Goal: Task Accomplishment & Management: Use online tool/utility

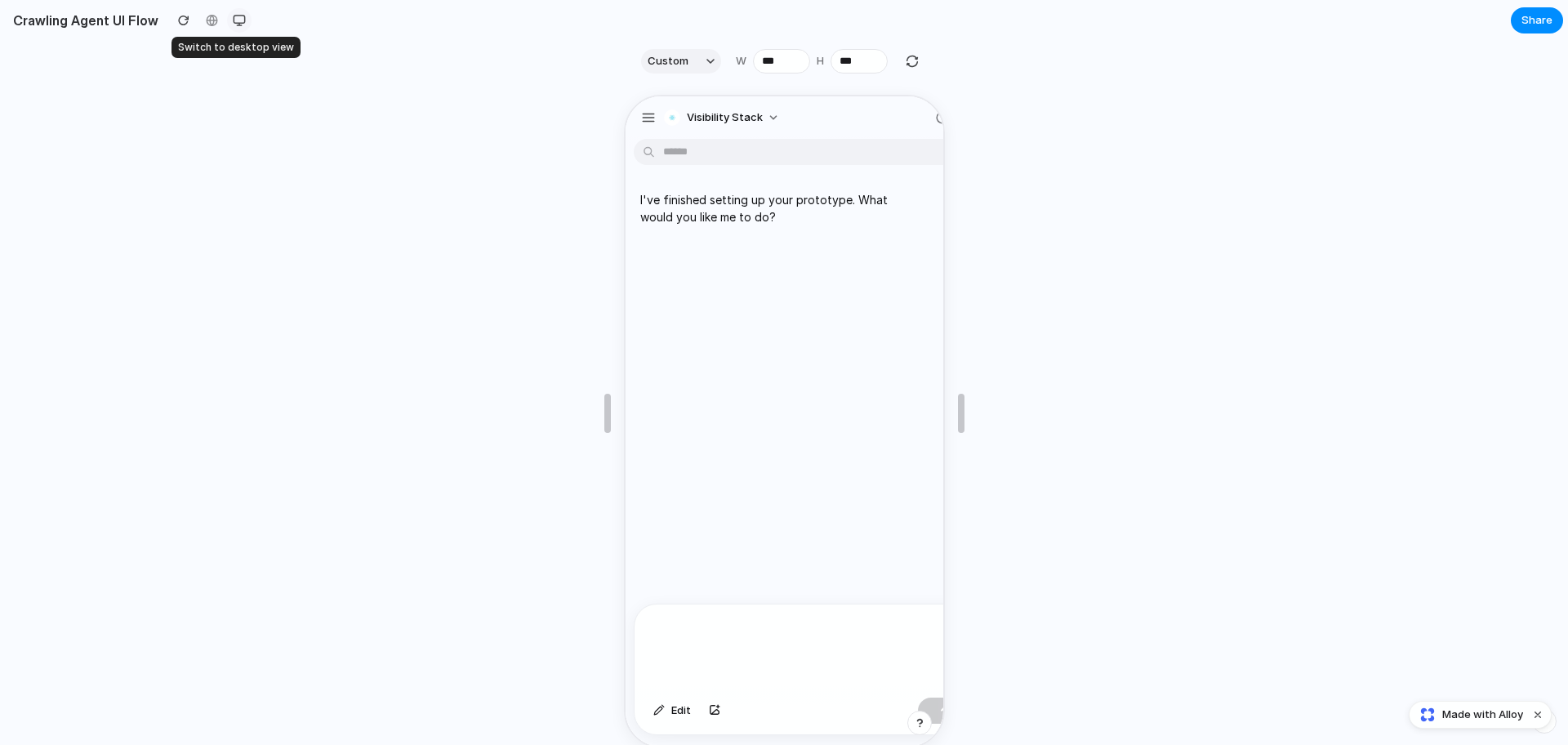
click at [237, 13] on button "button" at bounding box center [239, 21] width 24 height 24
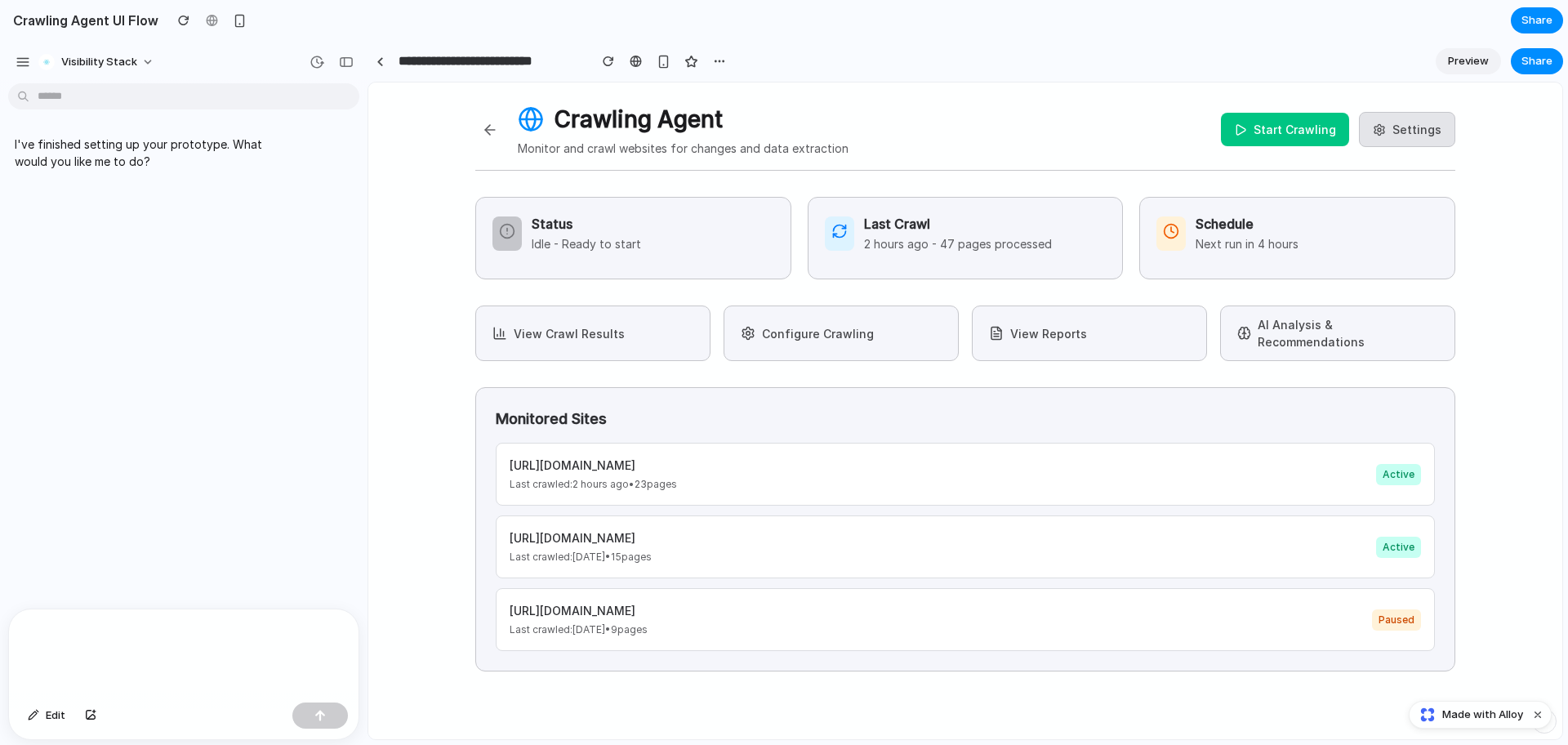
click at [1475, 58] on span "Preview" at bounding box center [1468, 60] width 40 height 16
click at [1266, 128] on button "Start Crawling" at bounding box center [1285, 130] width 128 height 34
click at [1267, 122] on button "Stop Crawling" at bounding box center [1286, 130] width 127 height 34
click at [1267, 122] on button "Start Crawling" at bounding box center [1285, 130] width 128 height 34
click at [1332, 104] on div "Crawling Agent Monitor and crawl websites for changes and data extraction Stop …" at bounding box center [965, 135] width 980 height 69
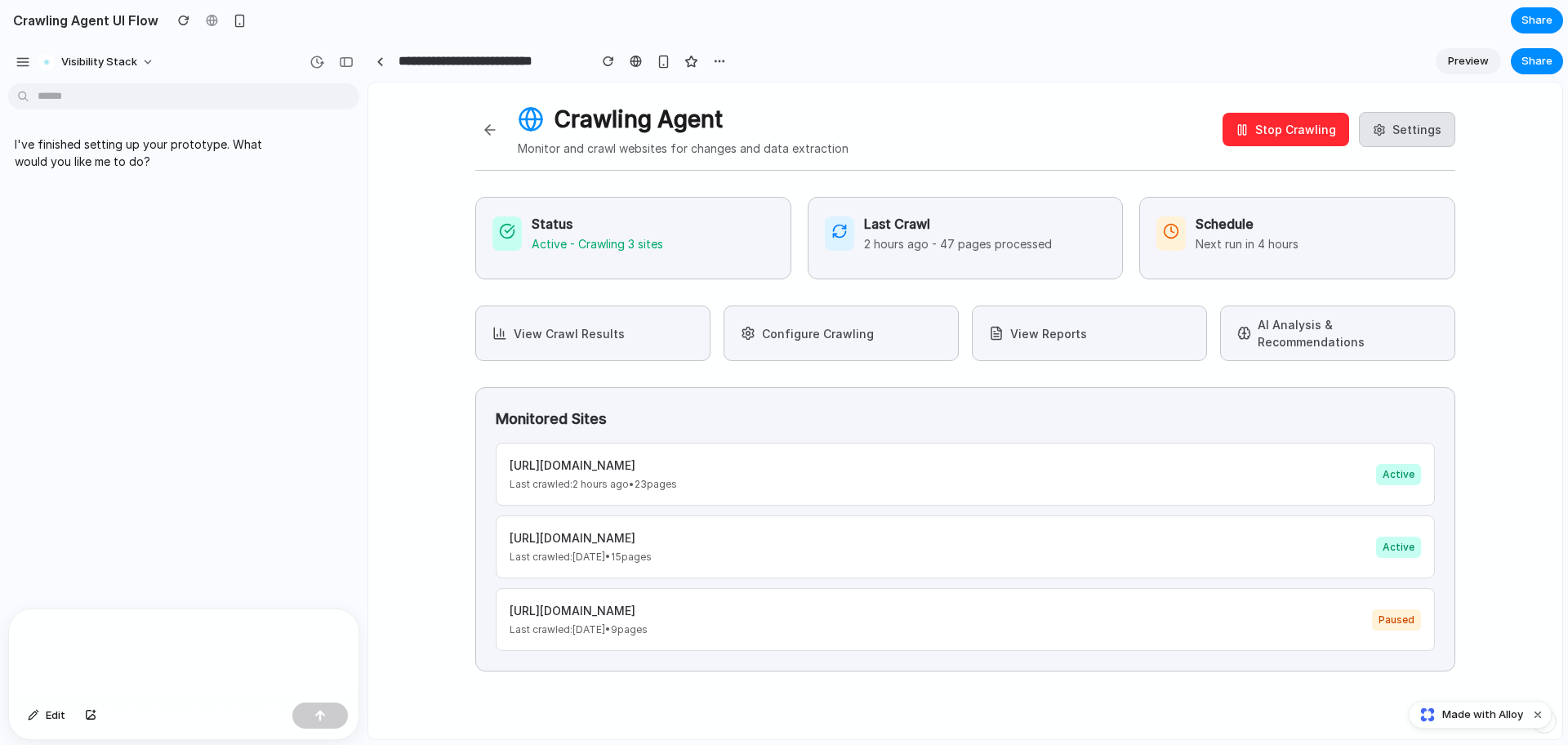
click at [1295, 121] on button "Stop Crawling" at bounding box center [1286, 130] width 127 height 34
click at [1252, 116] on button "Start Crawling" at bounding box center [1285, 130] width 128 height 34
click at [1260, 124] on button "Stop Crawling" at bounding box center [1286, 130] width 127 height 34
click at [979, 226] on h3 "Last Crawl" at bounding box center [958, 223] width 188 height 20
click at [1259, 236] on p "Next run in 4 hours" at bounding box center [1247, 244] width 103 height 17
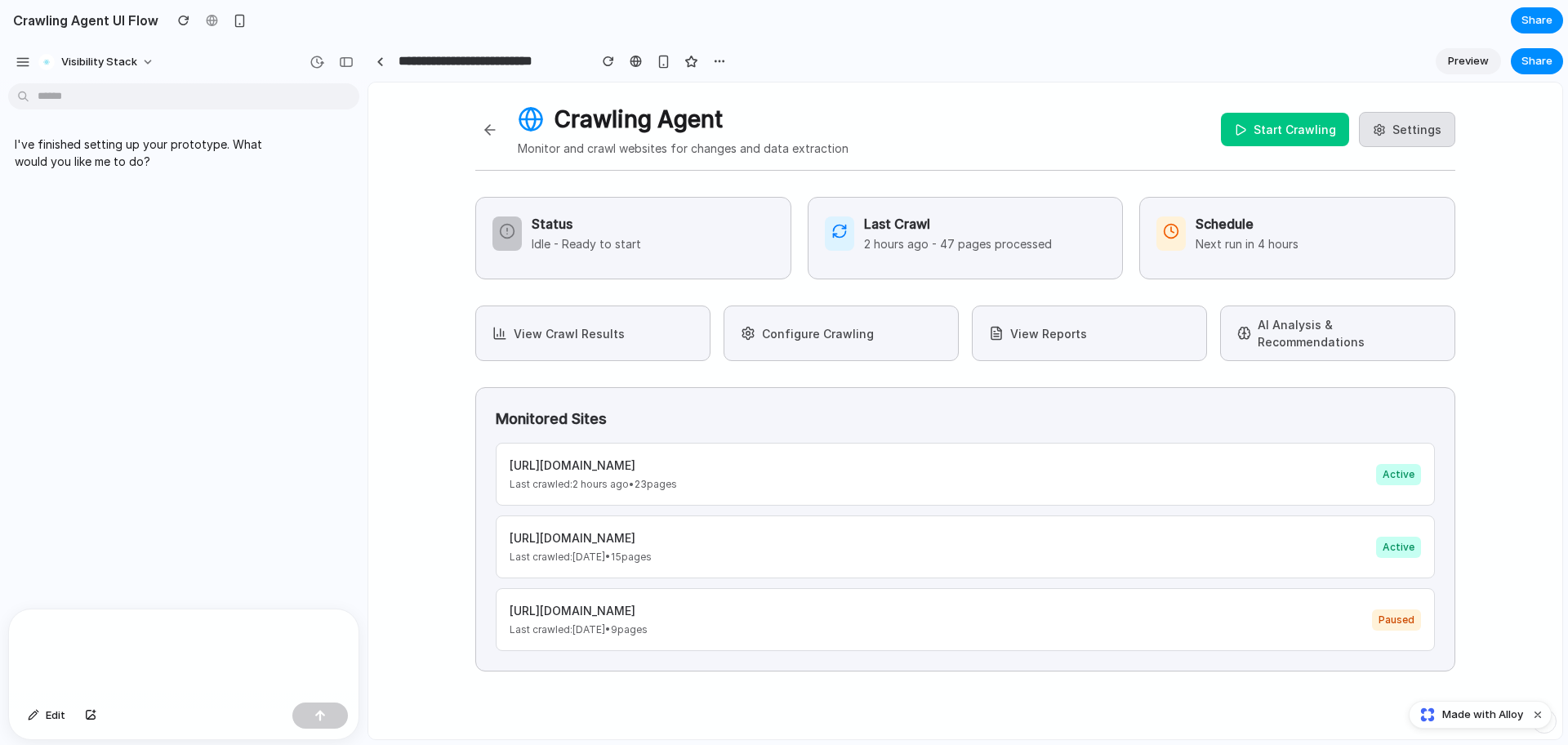
drag, startPoint x: 551, startPoint y: 116, endPoint x: 726, endPoint y: 119, distance: 175.0
click at [726, 119] on h1 "Crawling Agent" at bounding box center [682, 119] width 330 height 34
click at [698, 239] on div "Status Idle - Ready to start" at bounding box center [632, 232] width 281 height 39
click at [1323, 132] on button "Start Crawling" at bounding box center [1285, 130] width 128 height 34
click at [1323, 132] on button "Stop Crawling" at bounding box center [1286, 130] width 127 height 34
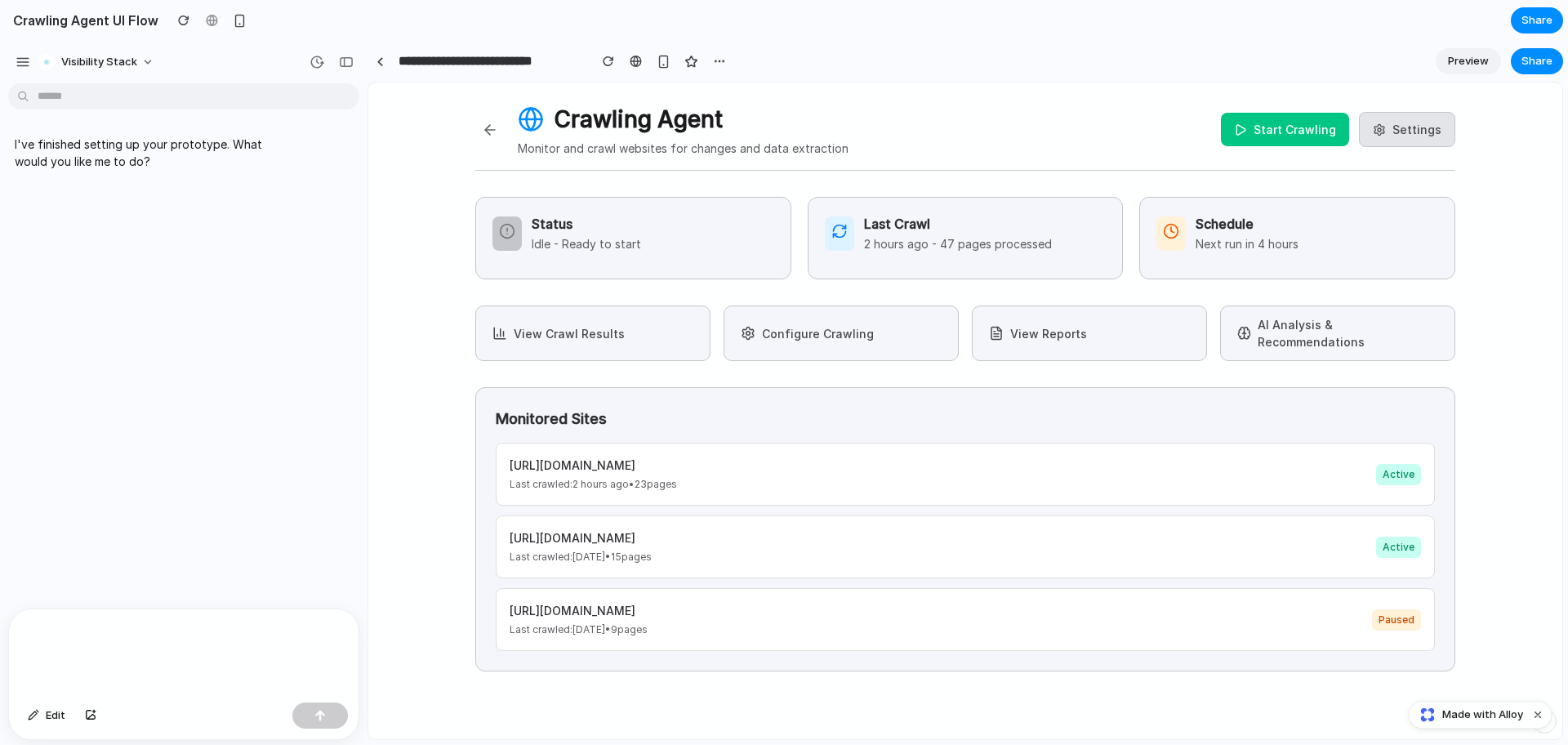
click at [1248, 122] on button "Start Crawling" at bounding box center [1285, 130] width 128 height 34
click at [1248, 122] on button "Stop Crawling" at bounding box center [1286, 130] width 127 height 34
click at [1248, 122] on button "Start Crawling" at bounding box center [1285, 130] width 128 height 34
click at [1247, 122] on button "Stop Crawling" at bounding box center [1286, 130] width 127 height 34
click at [1411, 135] on button "Settings" at bounding box center [1407, 129] width 96 height 35
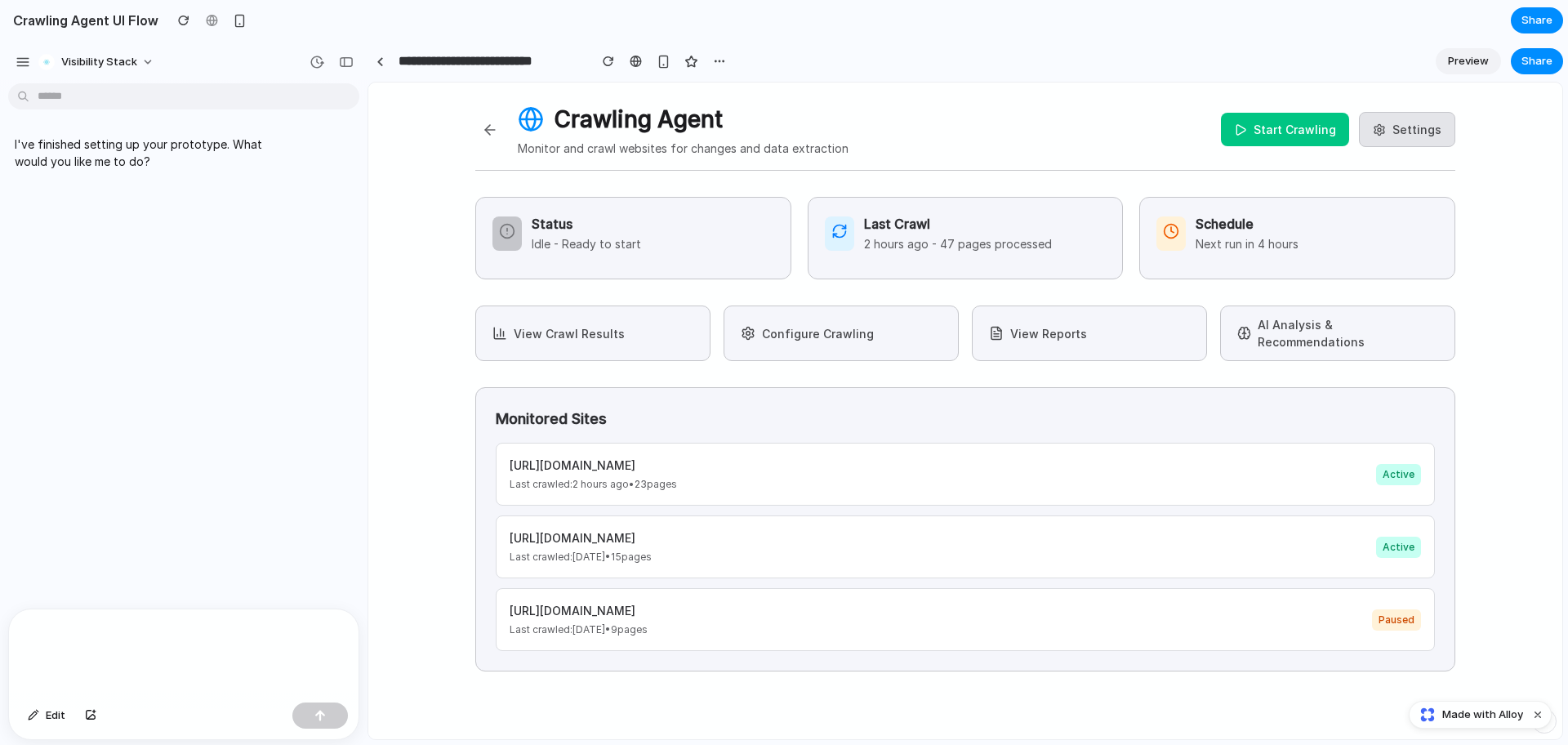
click at [853, 327] on button "Configure Crawling" at bounding box center [841, 333] width 235 height 55
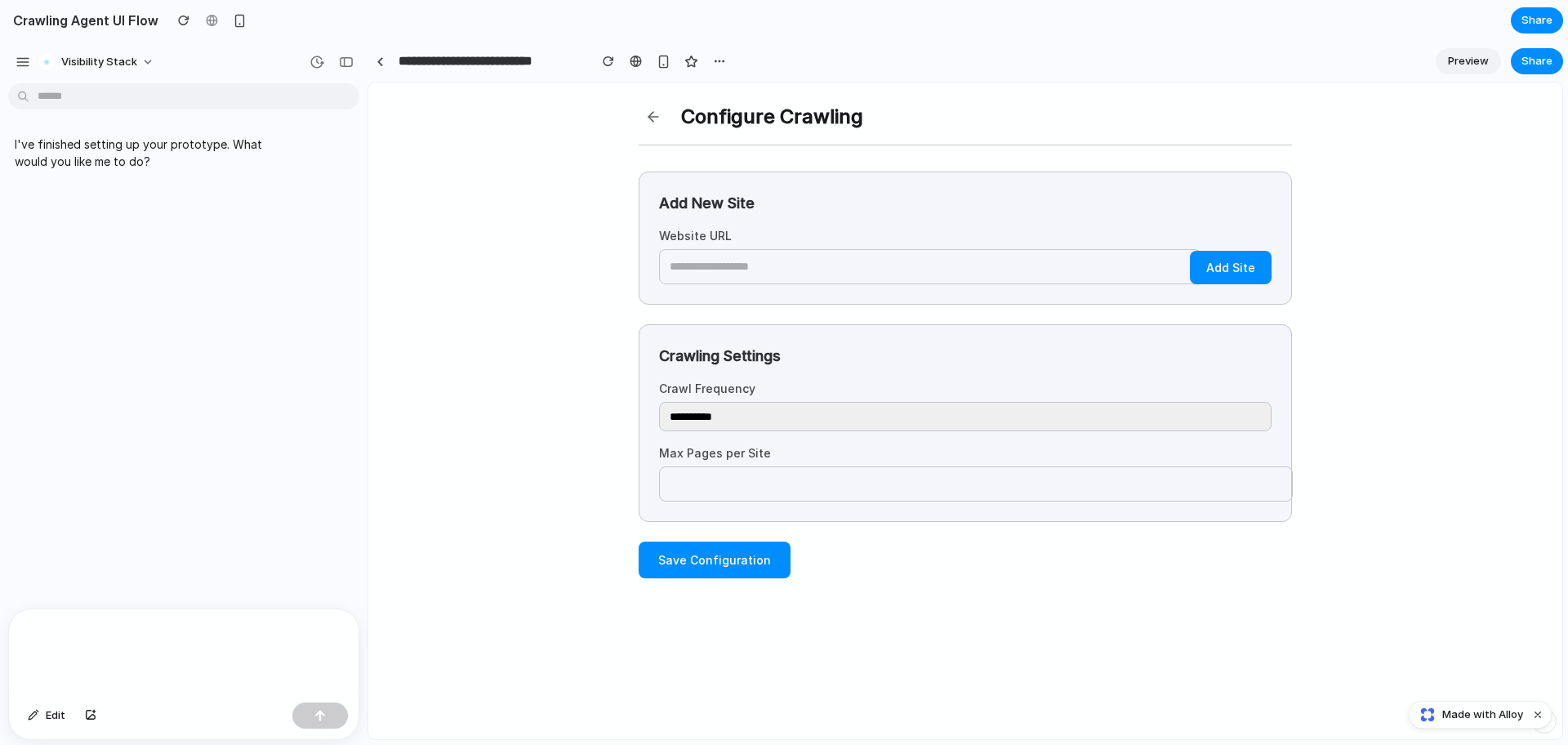
click at [648, 126] on button at bounding box center [653, 116] width 29 height 29
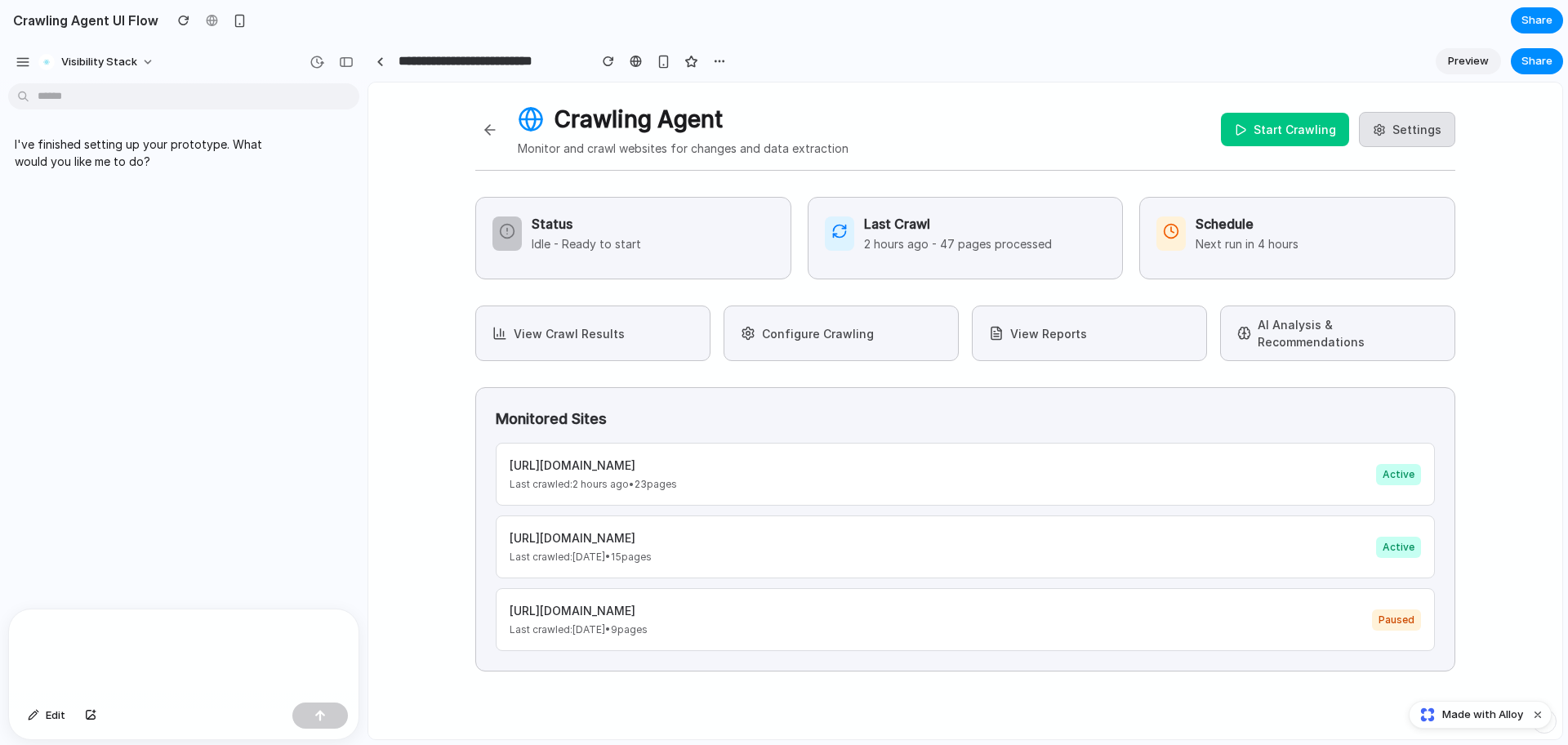
click at [1396, 127] on button "Settings" at bounding box center [1407, 129] width 96 height 35
click at [862, 313] on button "Configure Crawling" at bounding box center [841, 333] width 235 height 55
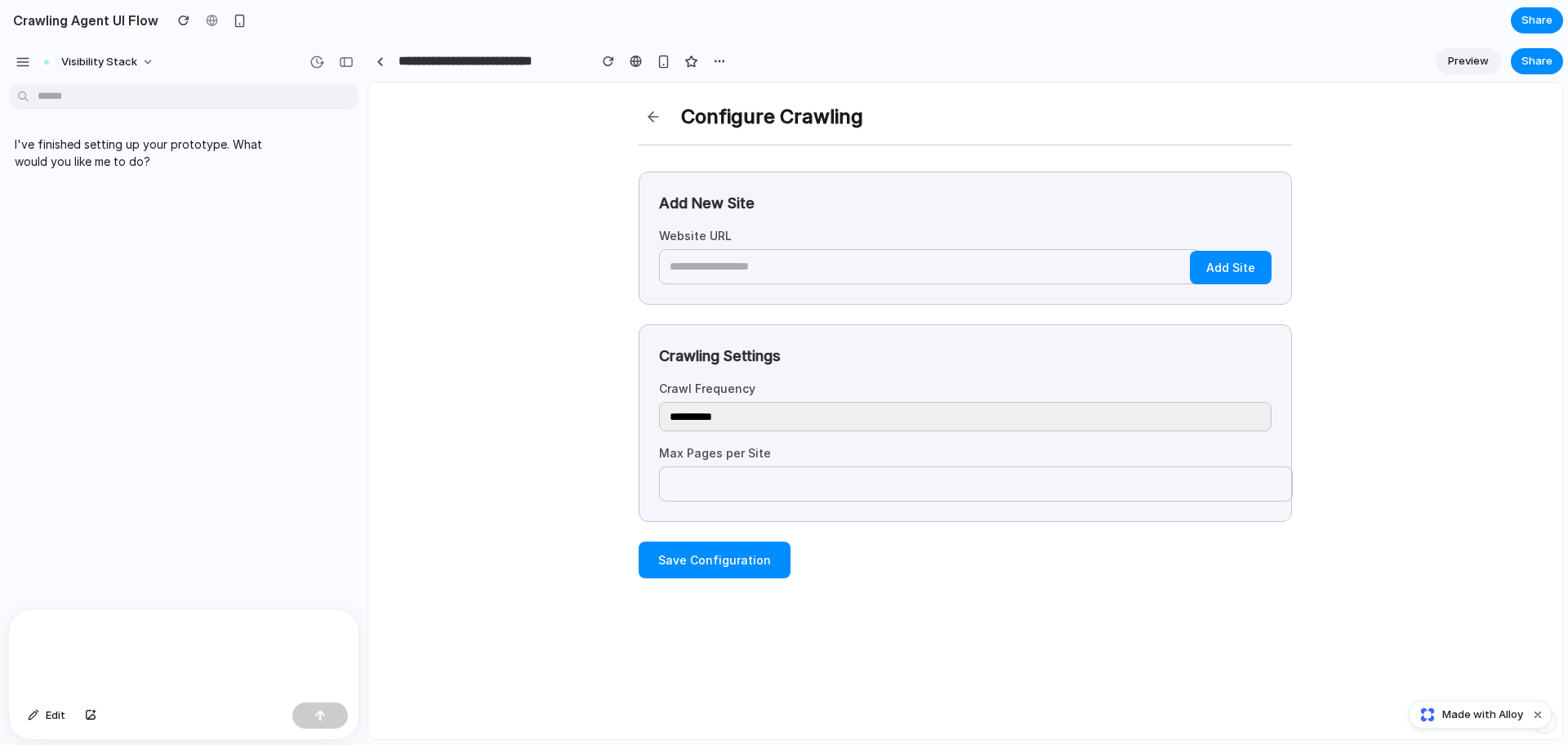
click at [651, 108] on button at bounding box center [653, 116] width 29 height 29
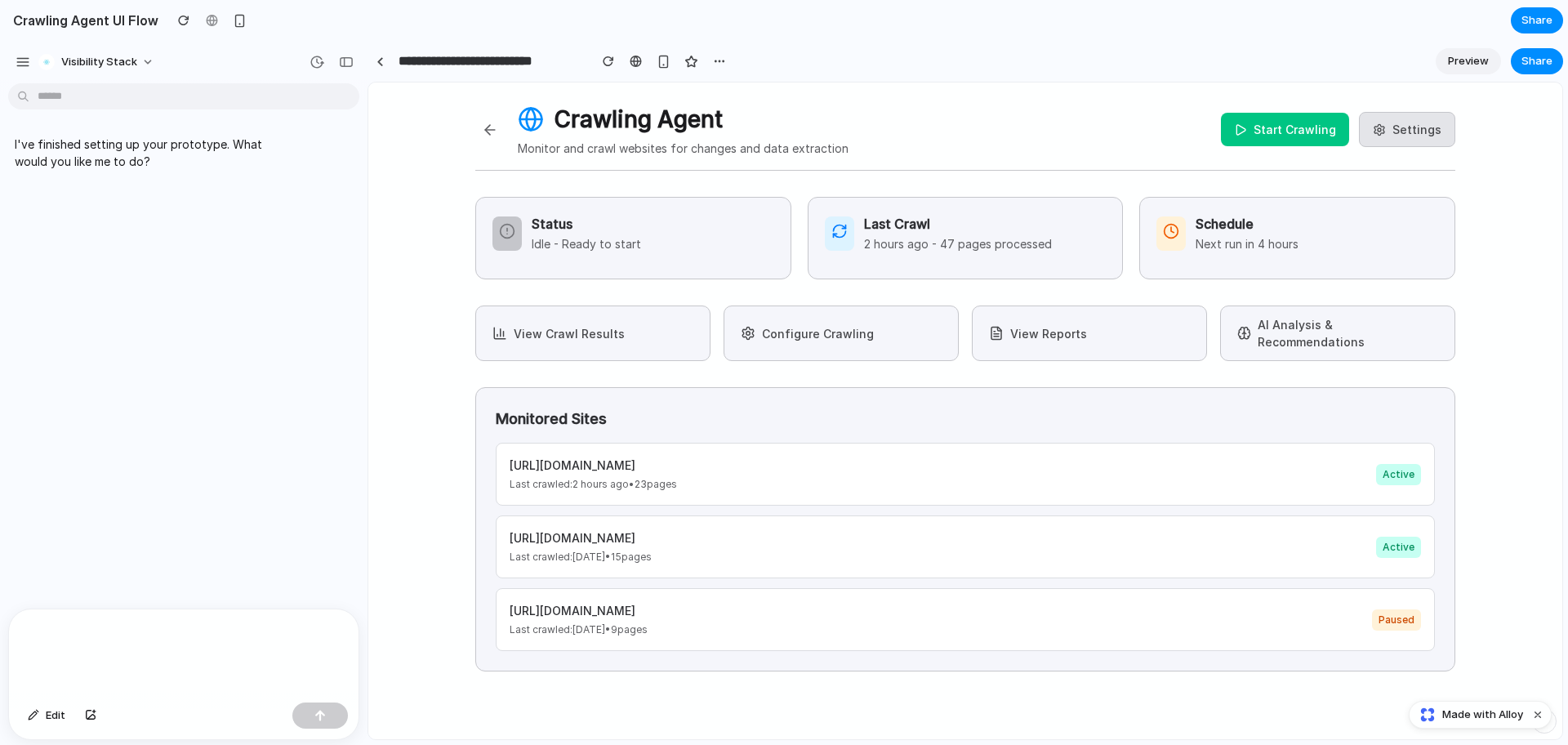
click at [631, 318] on button "View Crawl Results" at bounding box center [593, 333] width 235 height 55
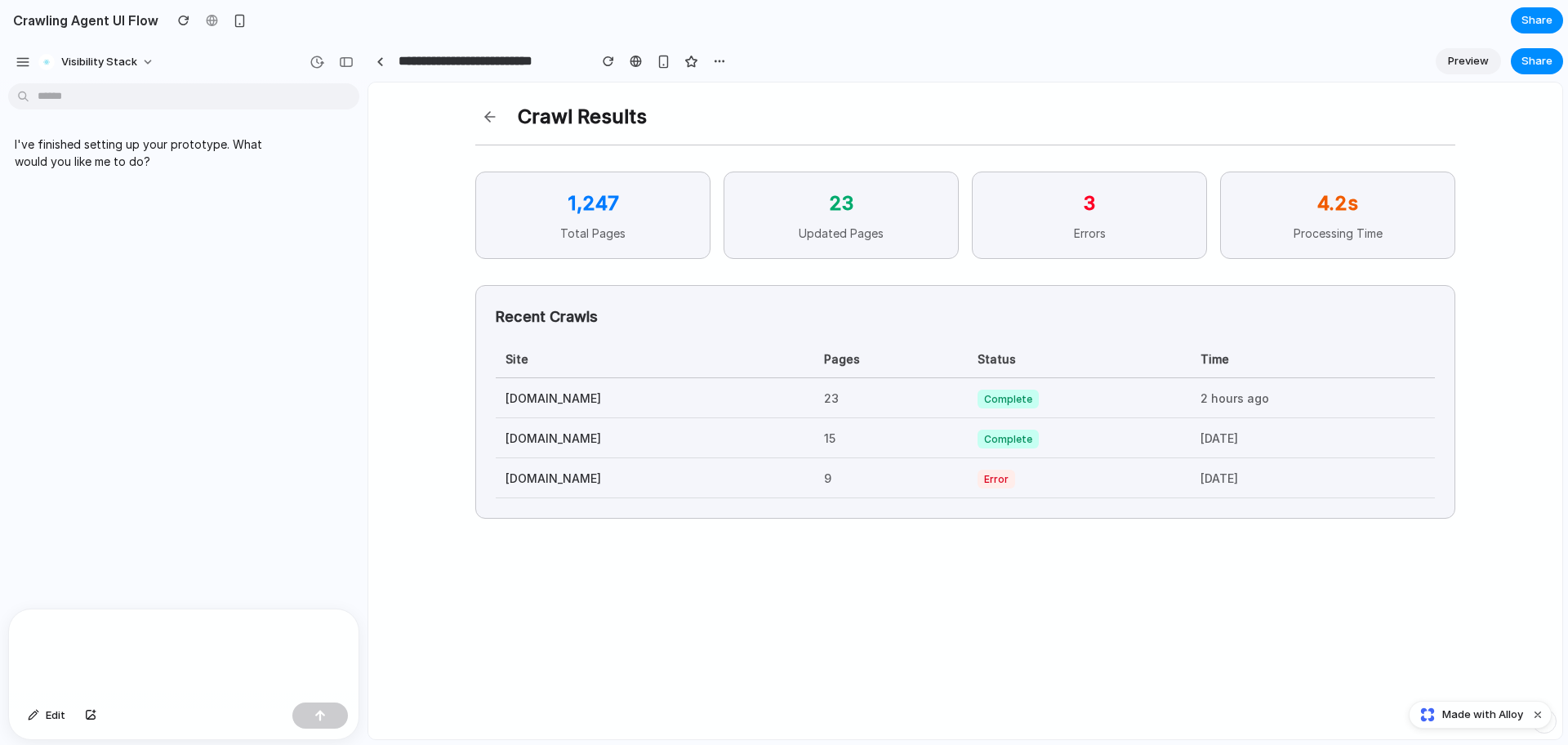
drag, startPoint x: 491, startPoint y: 404, endPoint x: 661, endPoint y: 509, distance: 199.8
click at [661, 511] on div "Recent Crawls Site Pages Status Time [DOMAIN_NAME] 23 Complete 2 hours ago [DOM…" at bounding box center [965, 402] width 980 height 233
click at [491, 119] on button at bounding box center [489, 116] width 29 height 29
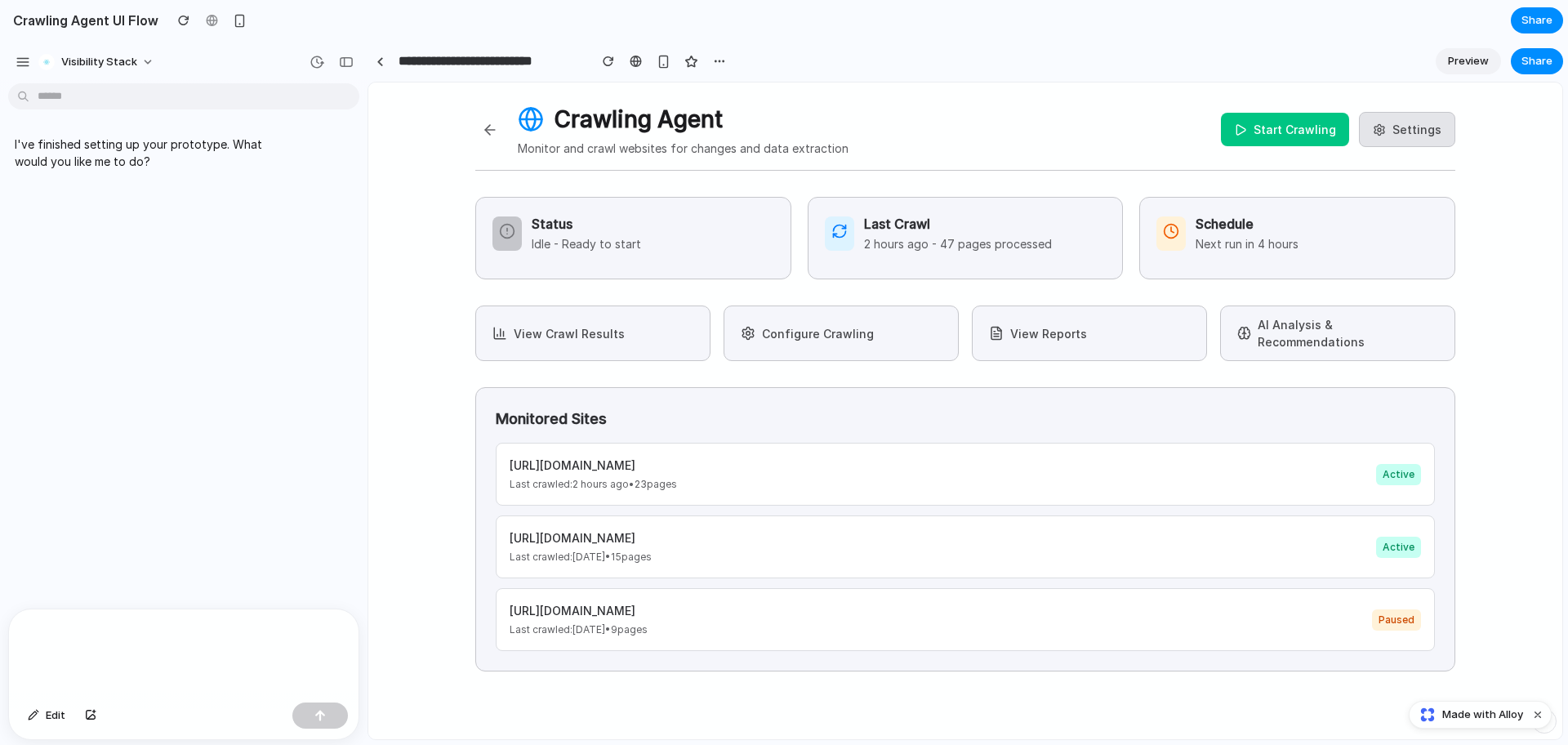
scroll to position [47, 0]
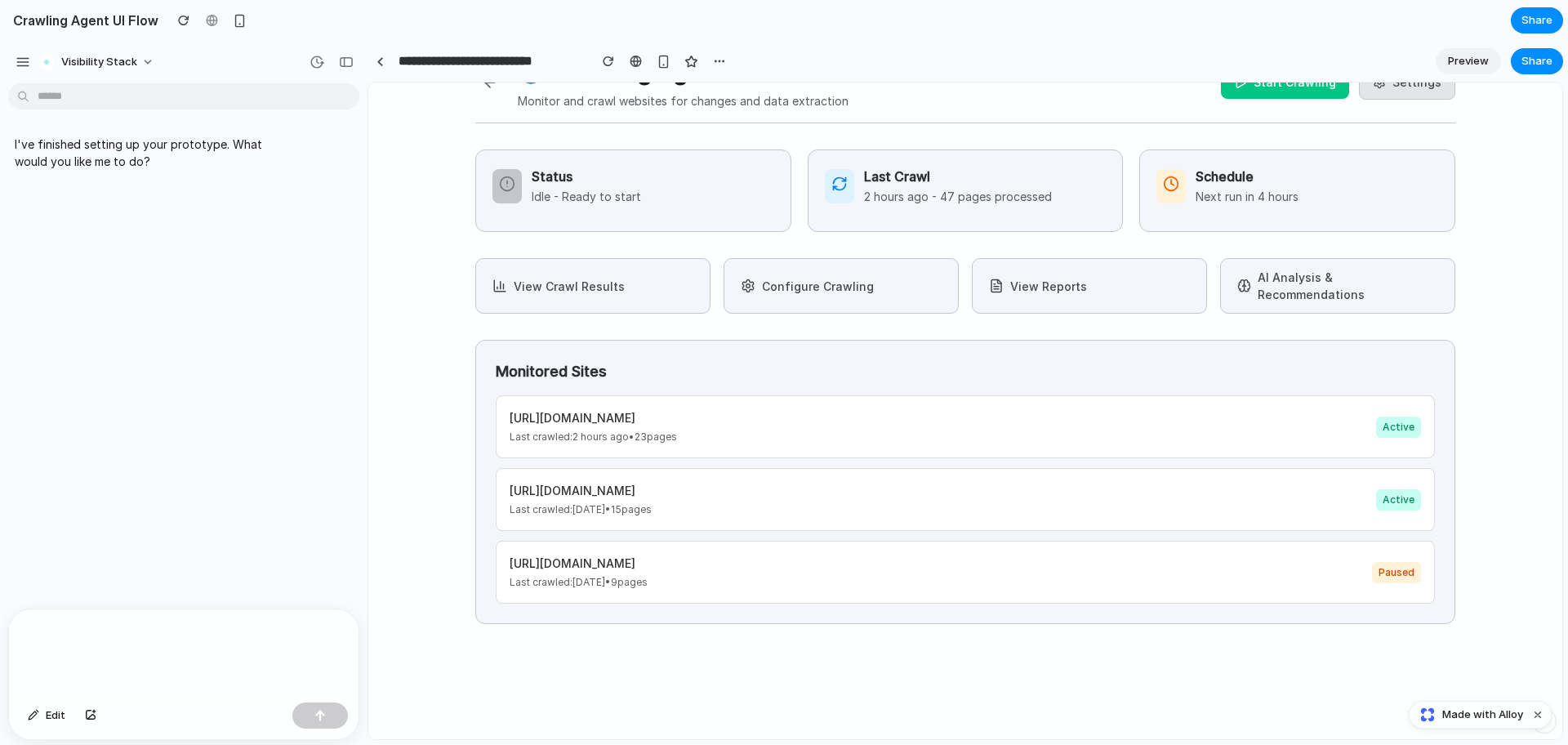
drag, startPoint x: 472, startPoint y: 351, endPoint x: 714, endPoint y: 590, distance: 340.1
click at [714, 590] on div "Monitored Sites [URL][DOMAIN_NAME] Last crawled: 2 hours ago • 23 pages Active …" at bounding box center [965, 482] width 980 height 284
drag, startPoint x: 499, startPoint y: 395, endPoint x: 597, endPoint y: 393, distance: 98.0
click at [597, 395] on div "[URL][DOMAIN_NAME] Last crawled: 2 hours ago • 23 pages Active" at bounding box center [966, 426] width 939 height 63
click at [1176, 284] on button "View Reports" at bounding box center [1090, 285] width 235 height 55
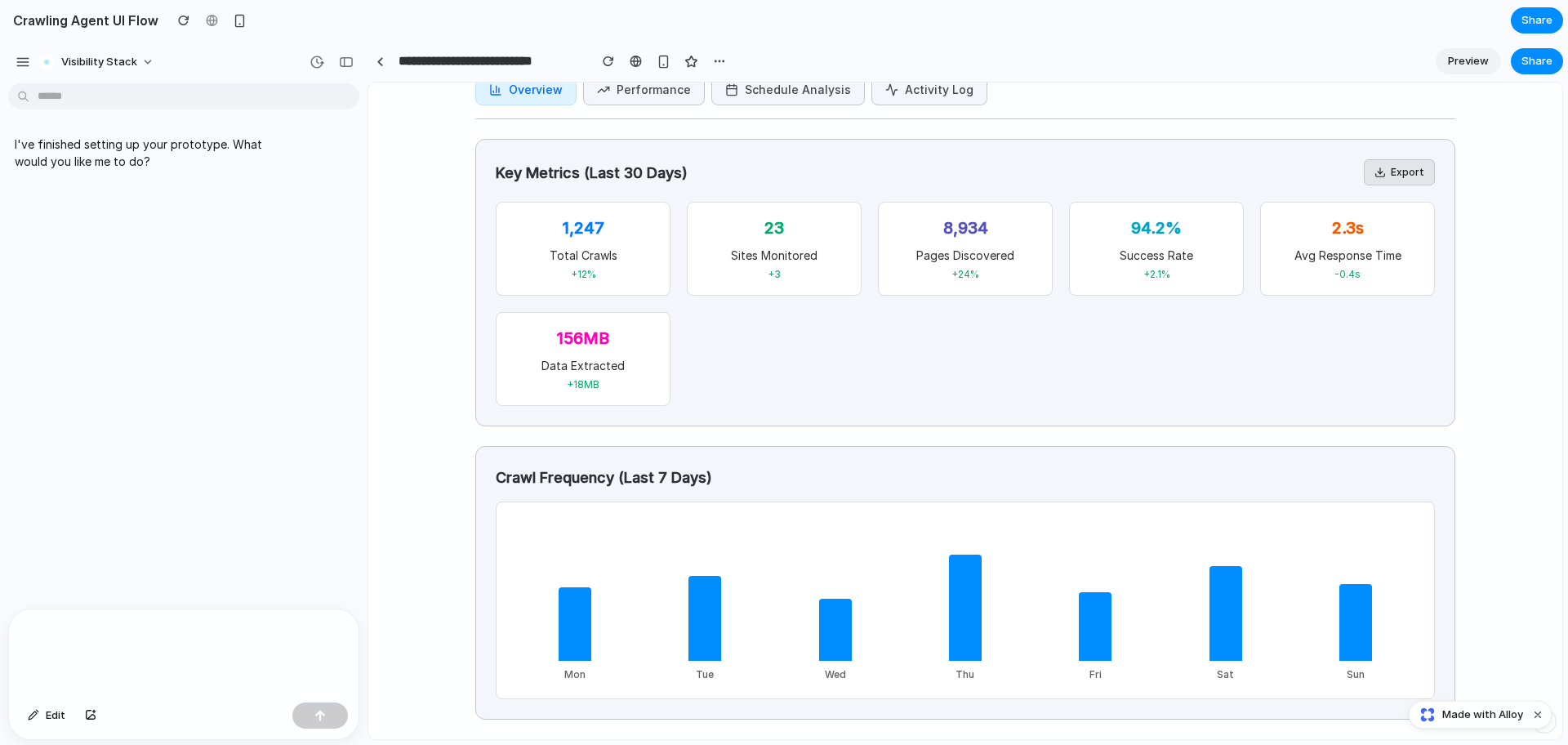
scroll to position [0, 0]
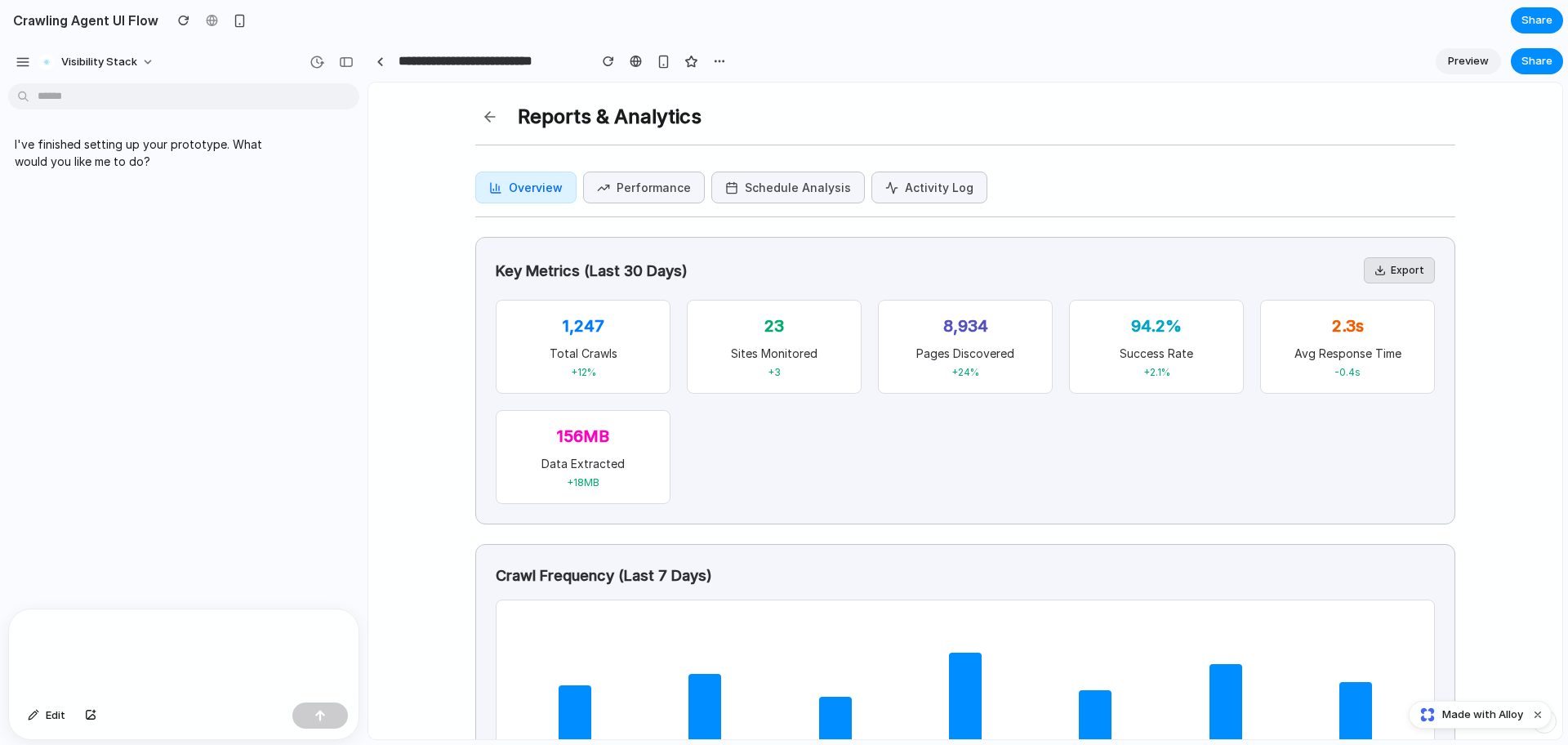
click at [664, 180] on button "Performance" at bounding box center [644, 187] width 121 height 32
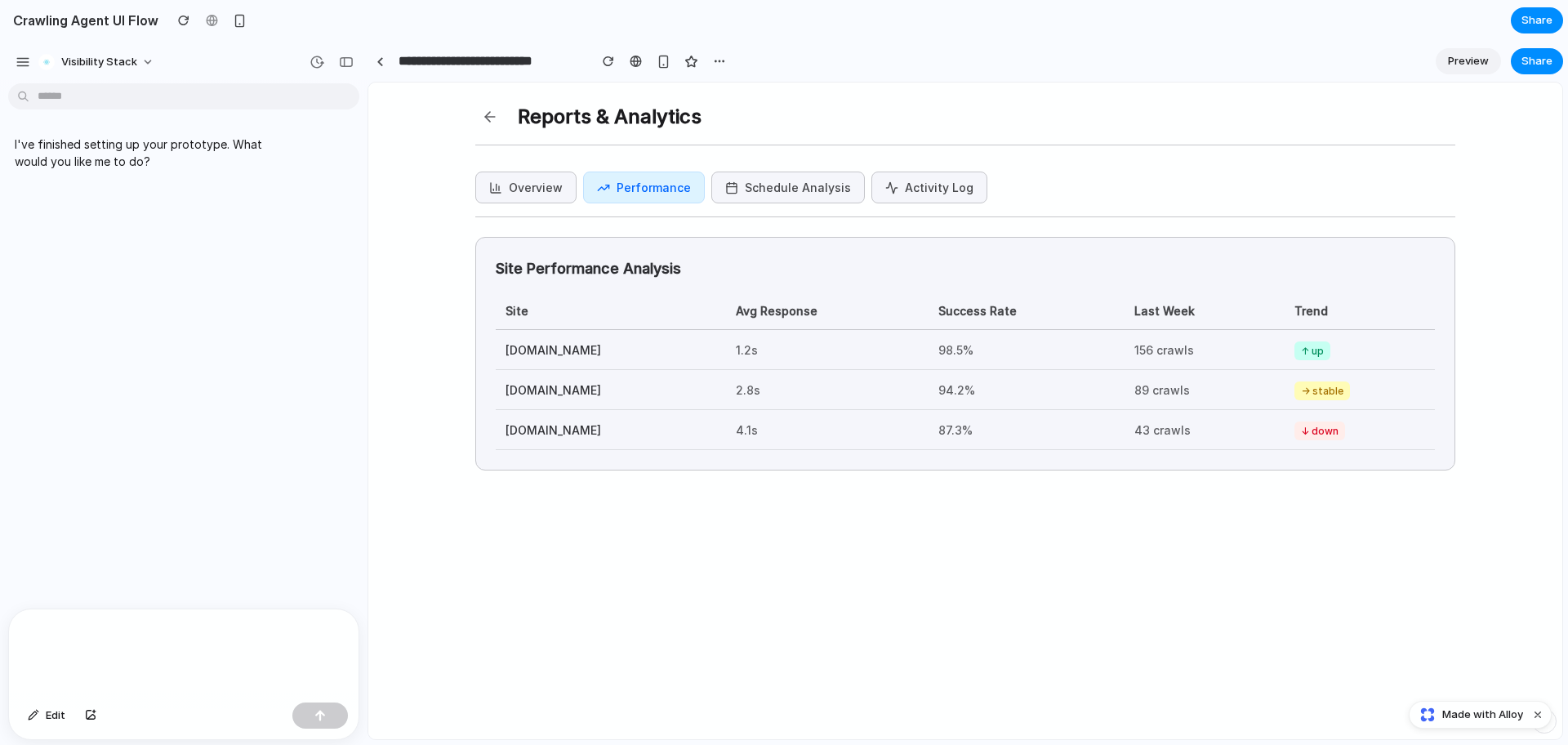
click at [516, 185] on button "Overview" at bounding box center [526, 187] width 102 height 32
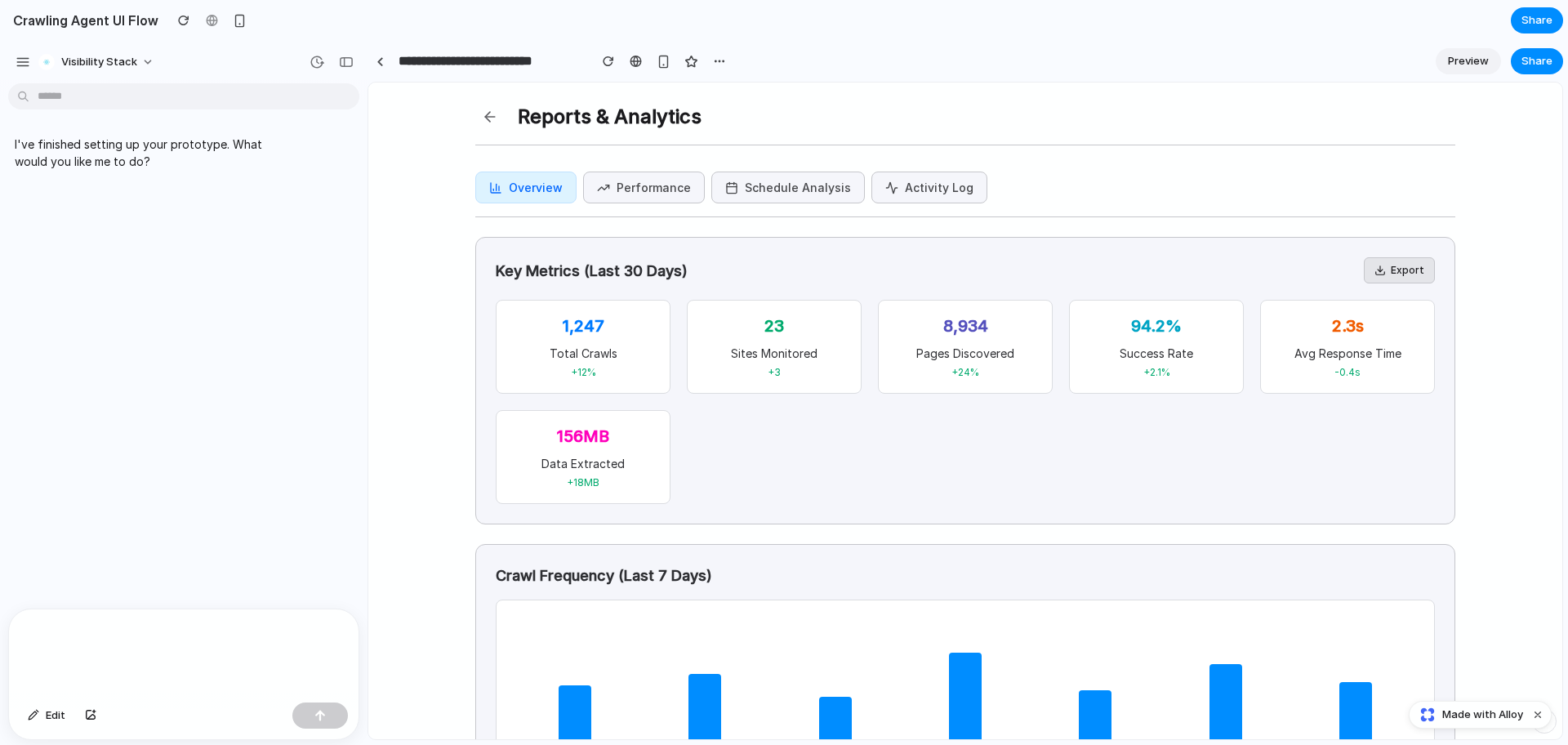
click at [625, 195] on button "Performance" at bounding box center [644, 187] width 121 height 32
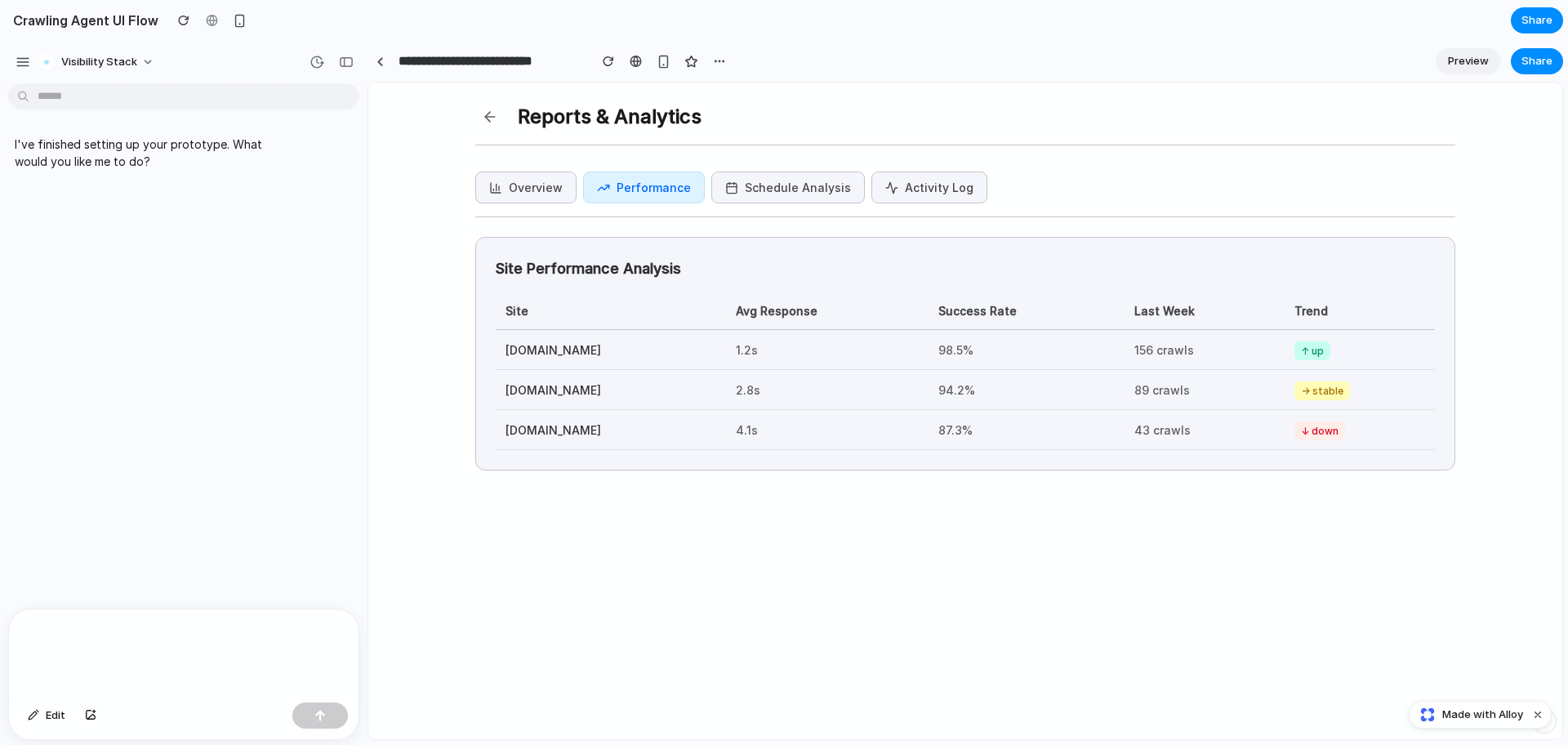
click at [531, 185] on button "Overview" at bounding box center [526, 187] width 102 height 32
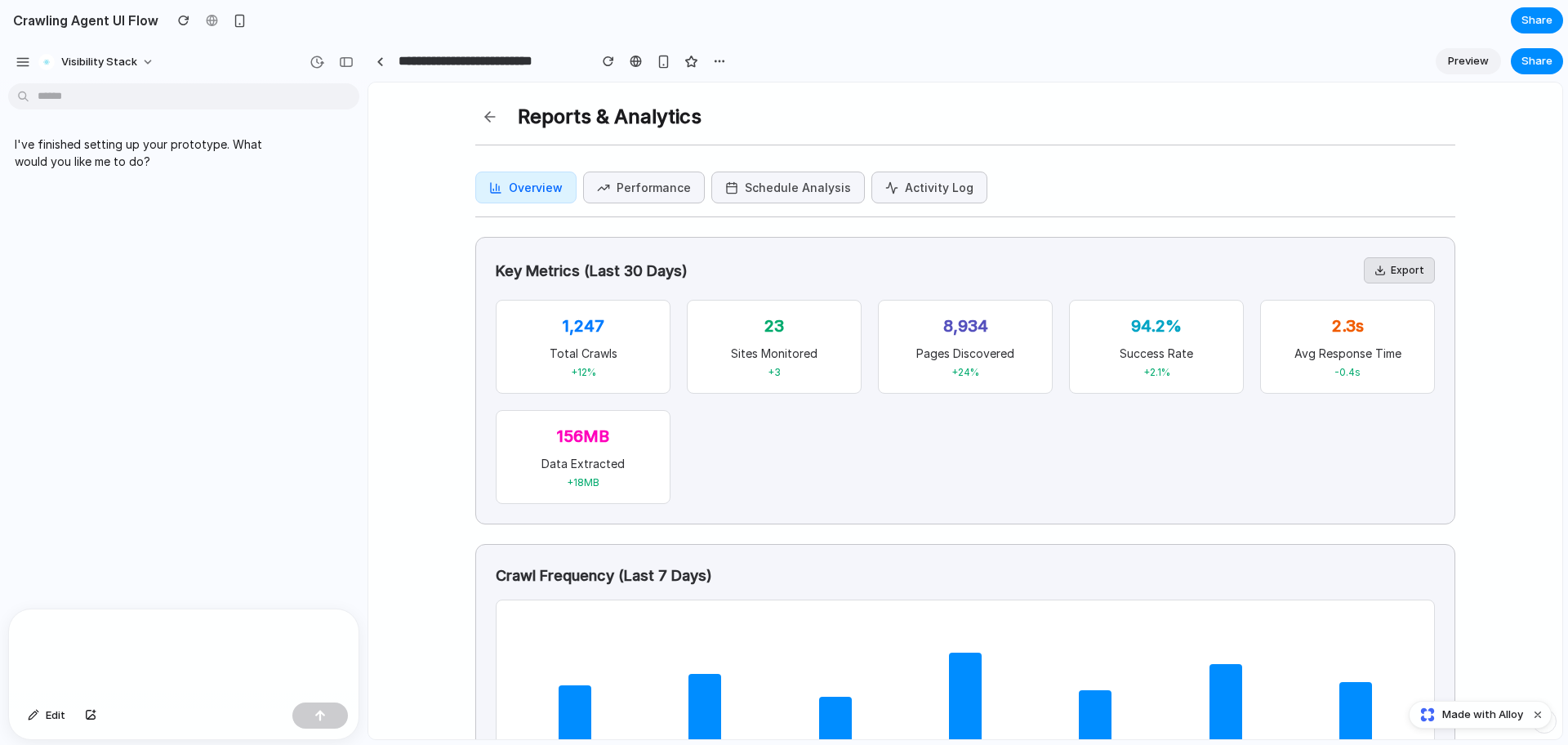
click at [616, 196] on button "Performance" at bounding box center [644, 187] width 121 height 32
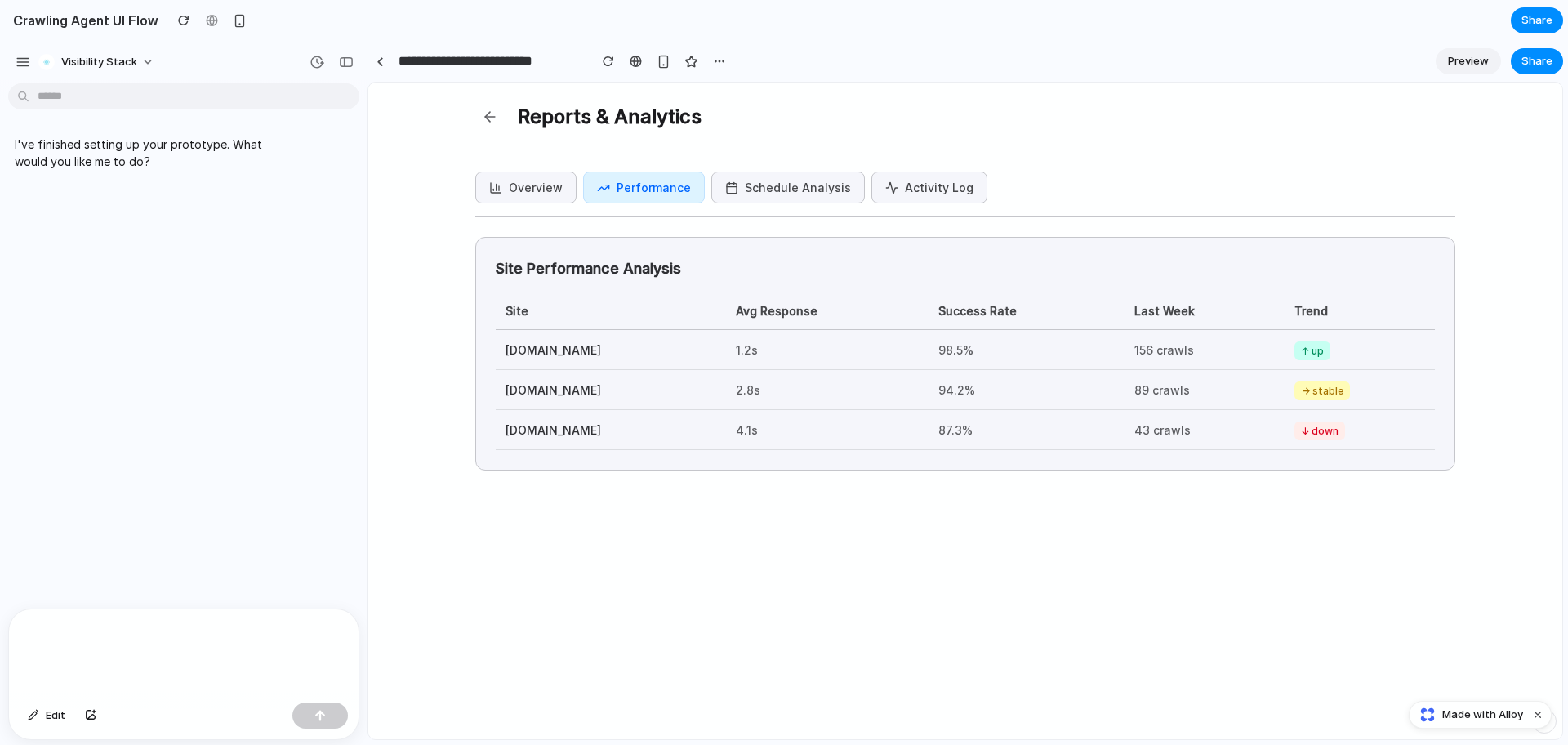
click at [749, 198] on button "Schedule Analysis" at bounding box center [788, 187] width 153 height 32
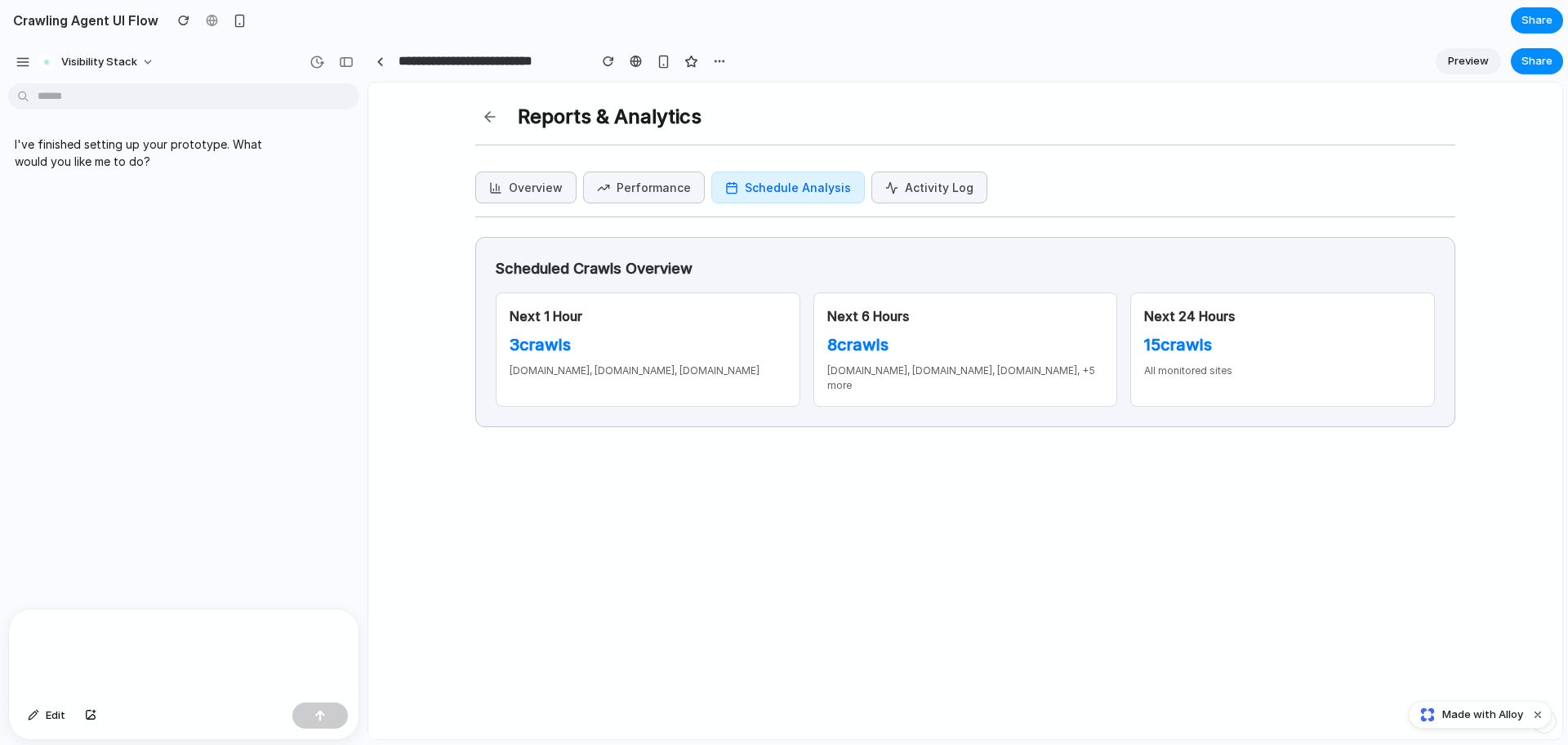
click at [917, 191] on button "Activity Log" at bounding box center [929, 187] width 116 height 32
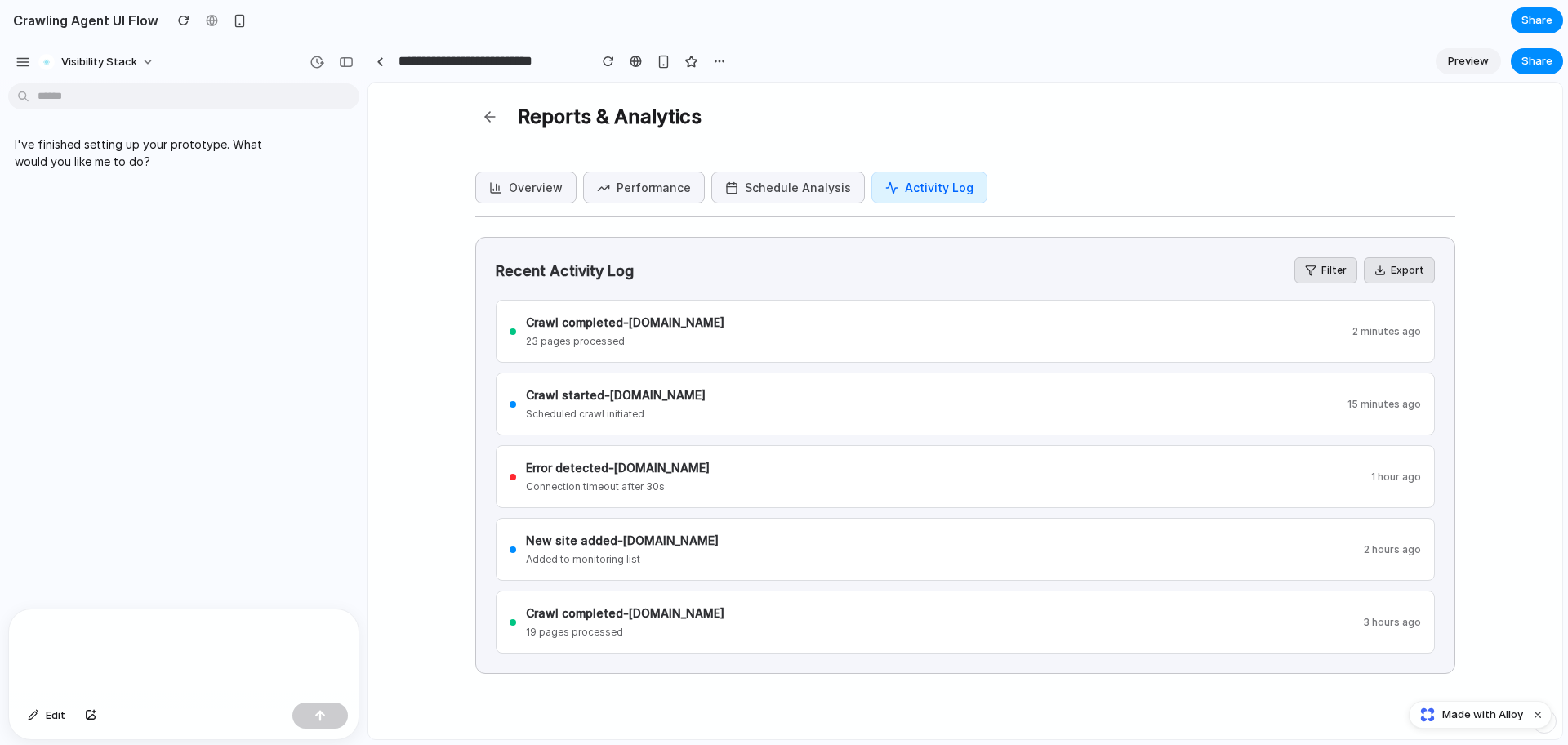
click at [491, 120] on button at bounding box center [489, 116] width 29 height 29
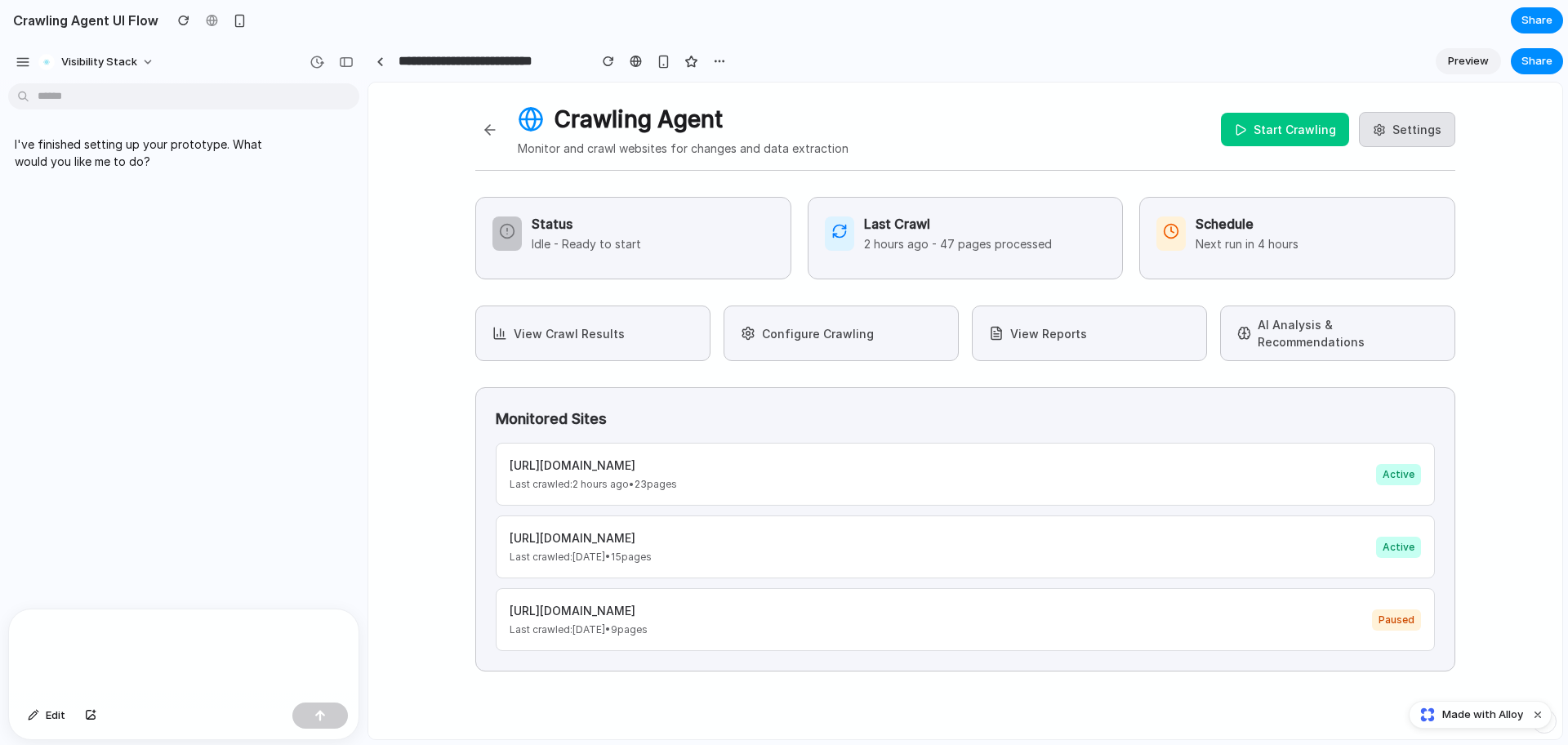
click at [1282, 319] on button "AI Analysis & Recommendations" at bounding box center [1338, 333] width 235 height 55
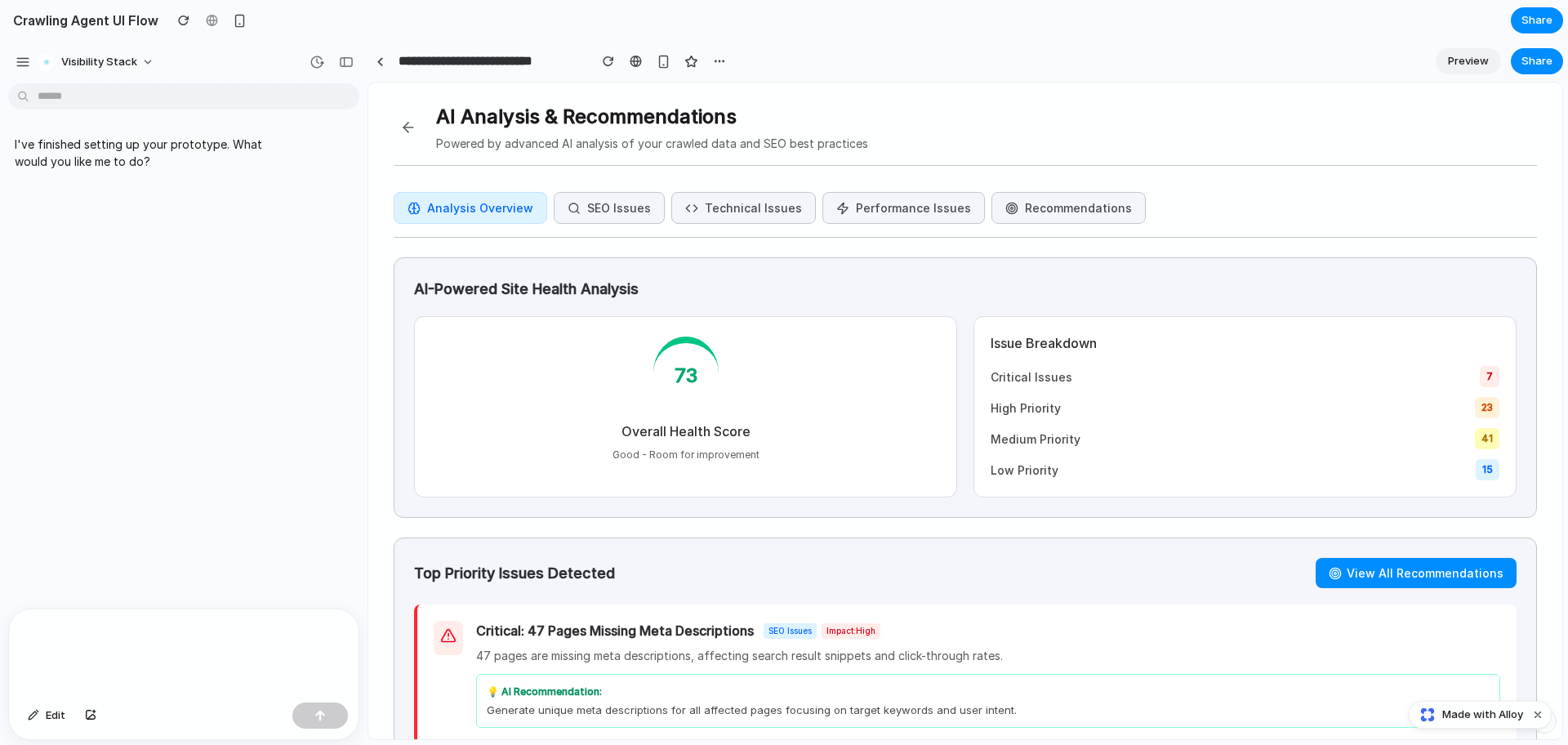
click at [402, 130] on button at bounding box center [408, 127] width 29 height 29
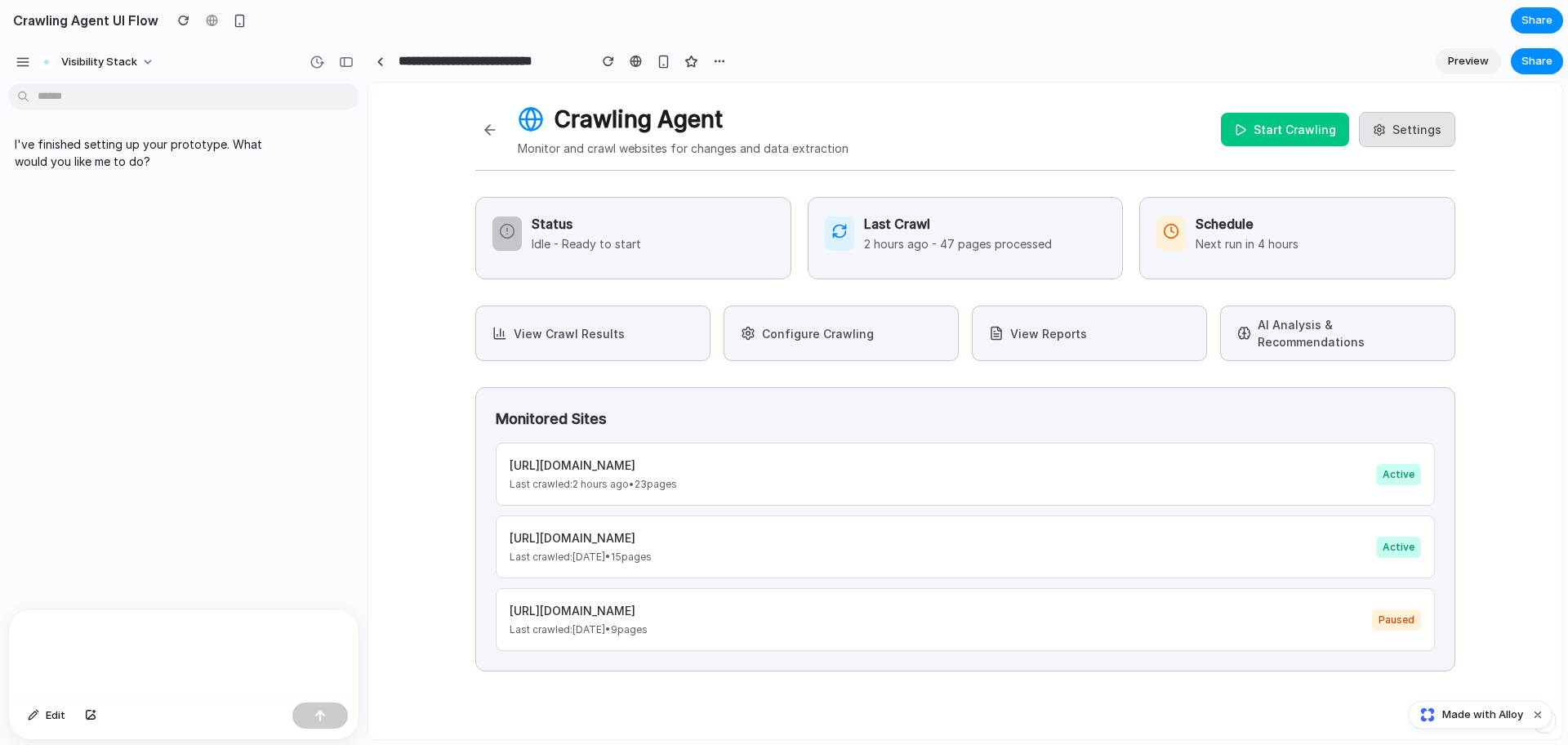
scroll to position [47, 0]
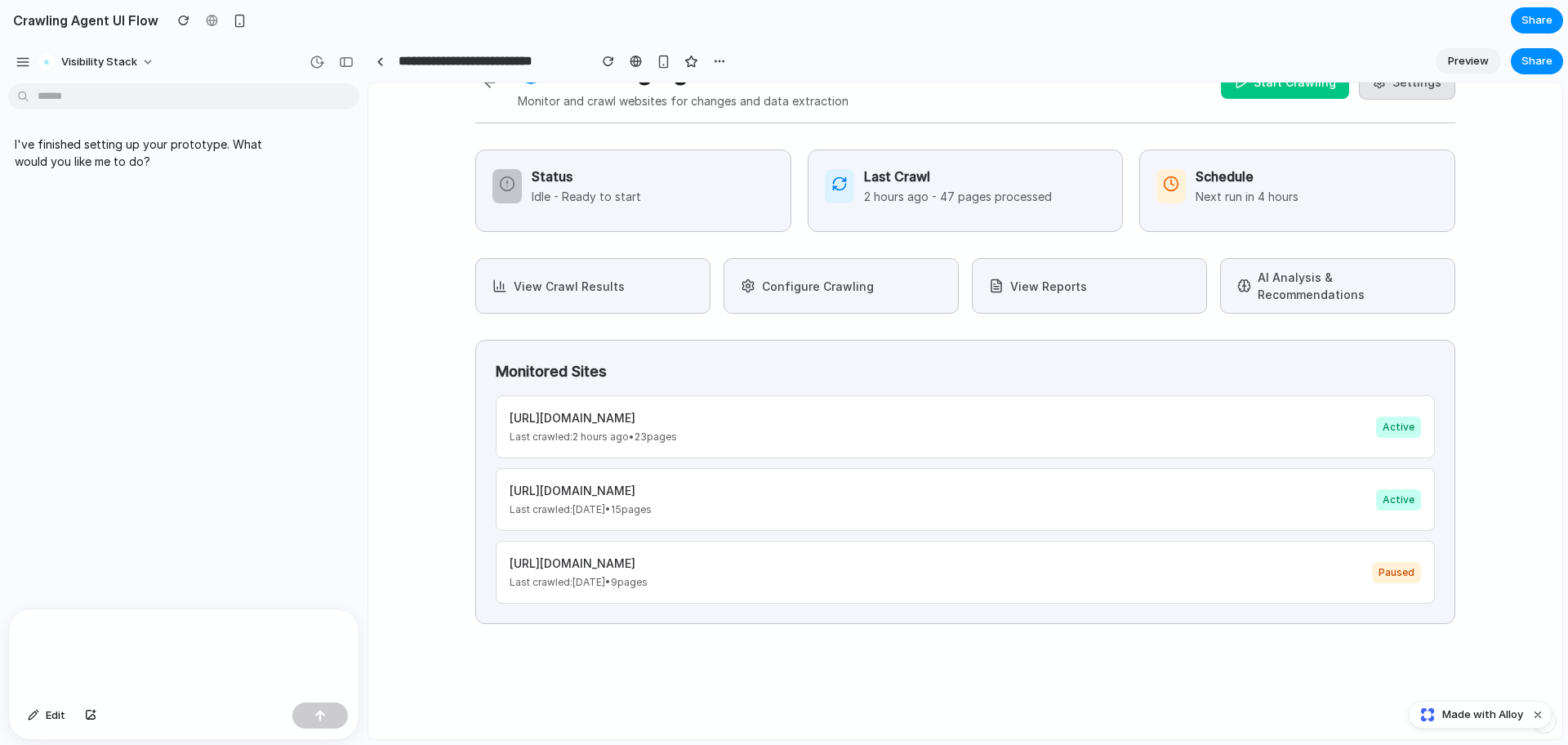
click at [1347, 283] on button "AI Analysis & Recommendations" at bounding box center [1338, 285] width 235 height 55
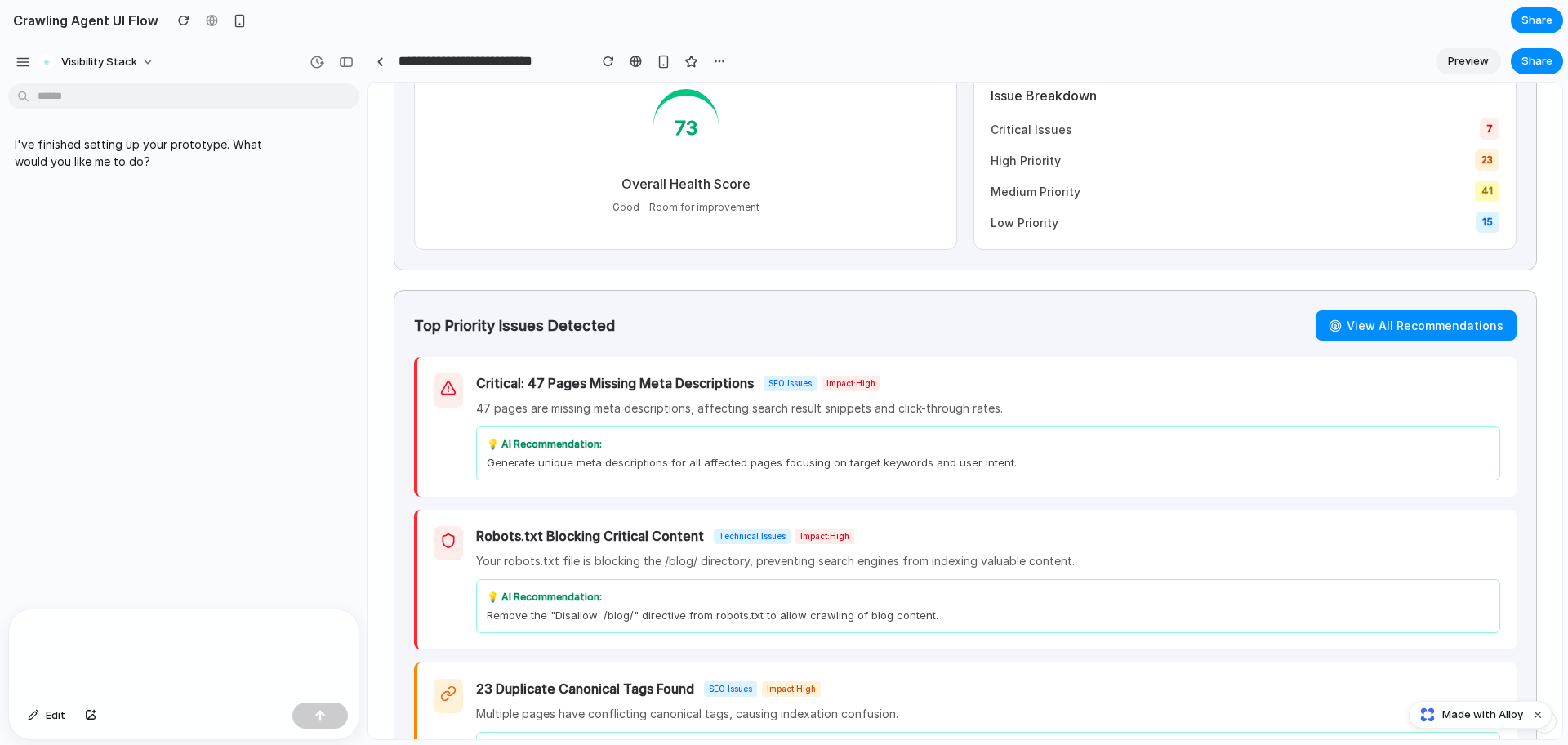
scroll to position [0, 0]
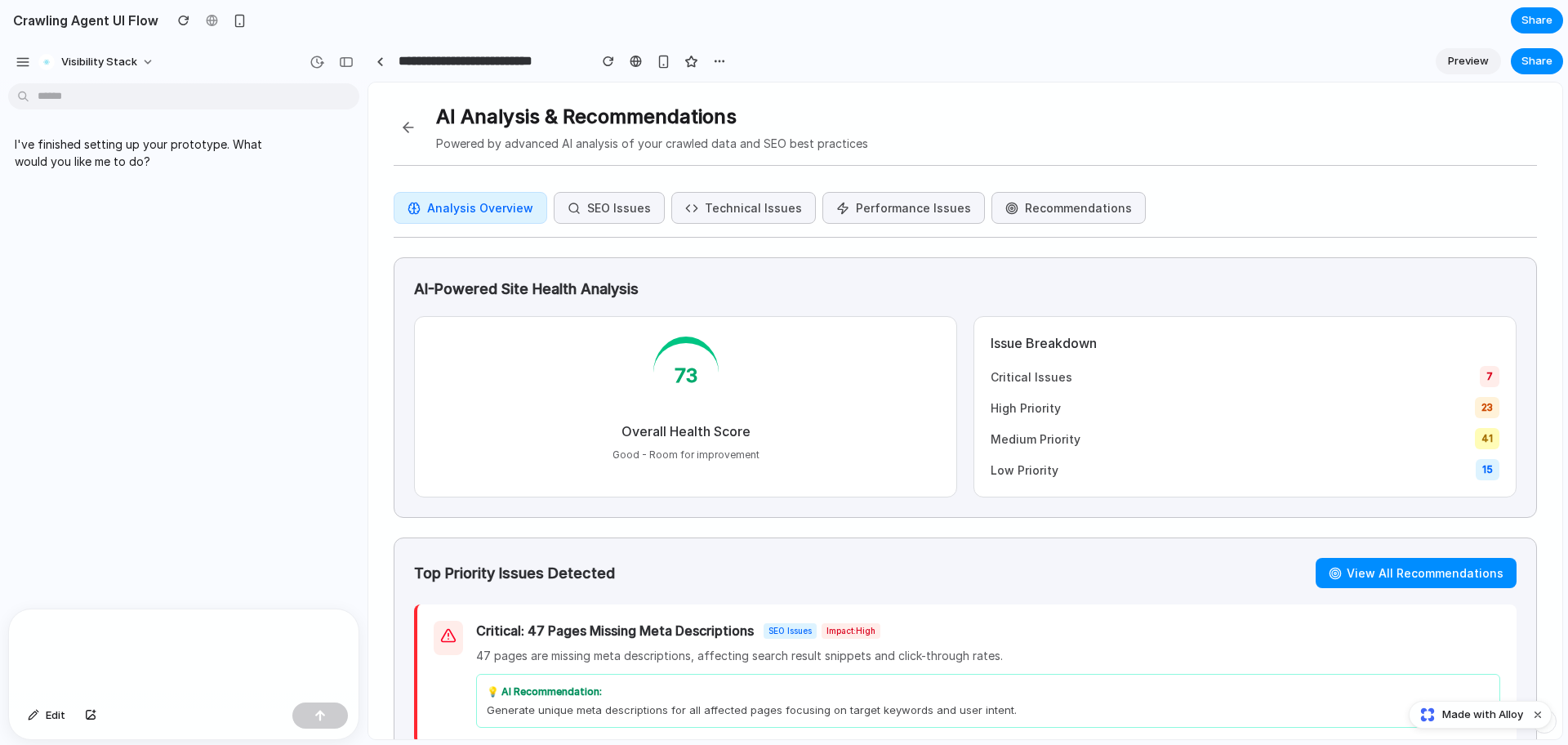
click at [601, 205] on button "SEO Issues" at bounding box center [609, 208] width 111 height 32
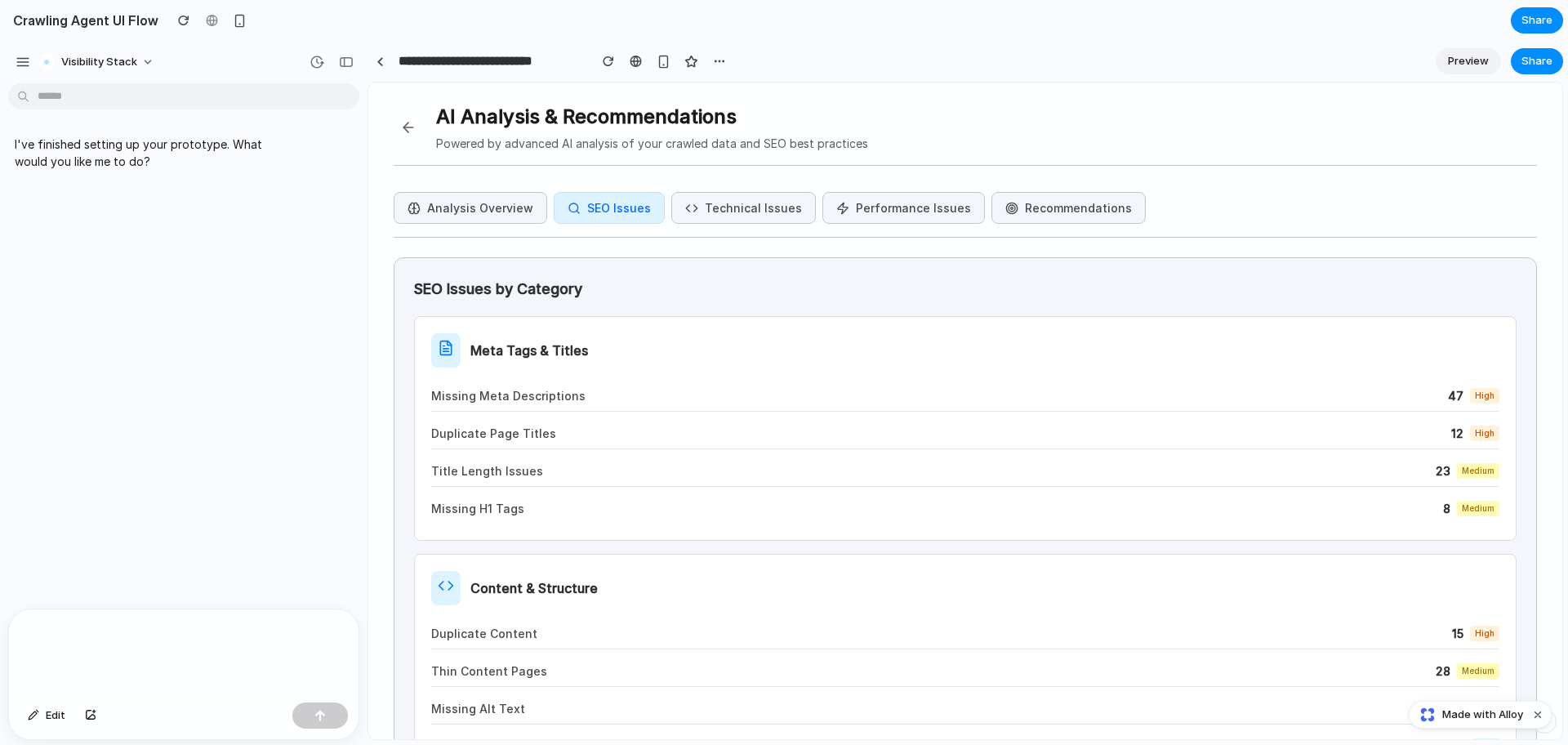
click at [733, 207] on button "Technical Issues" at bounding box center [744, 208] width 145 height 32
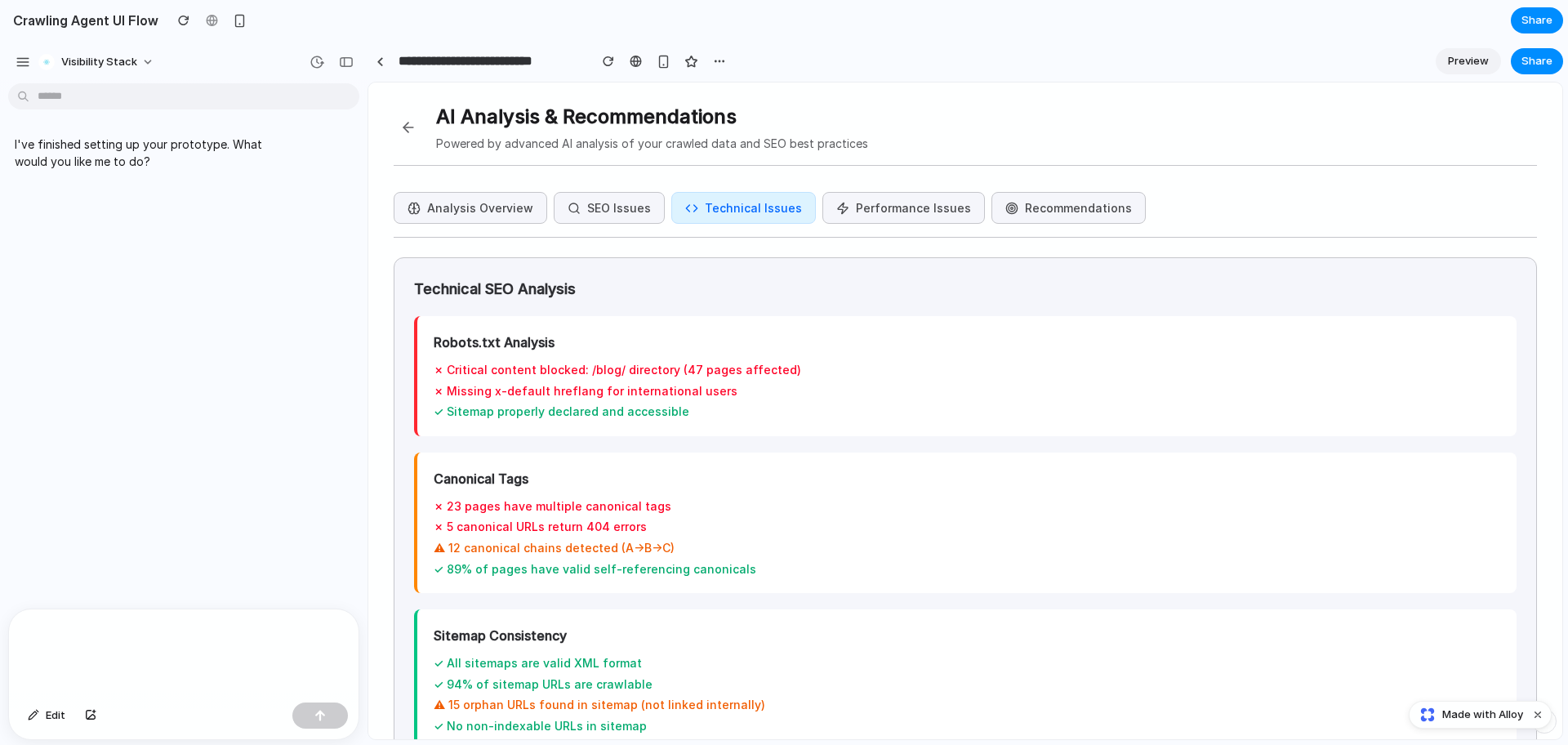
click at [894, 207] on button "Performance Issues" at bounding box center [904, 208] width 163 height 32
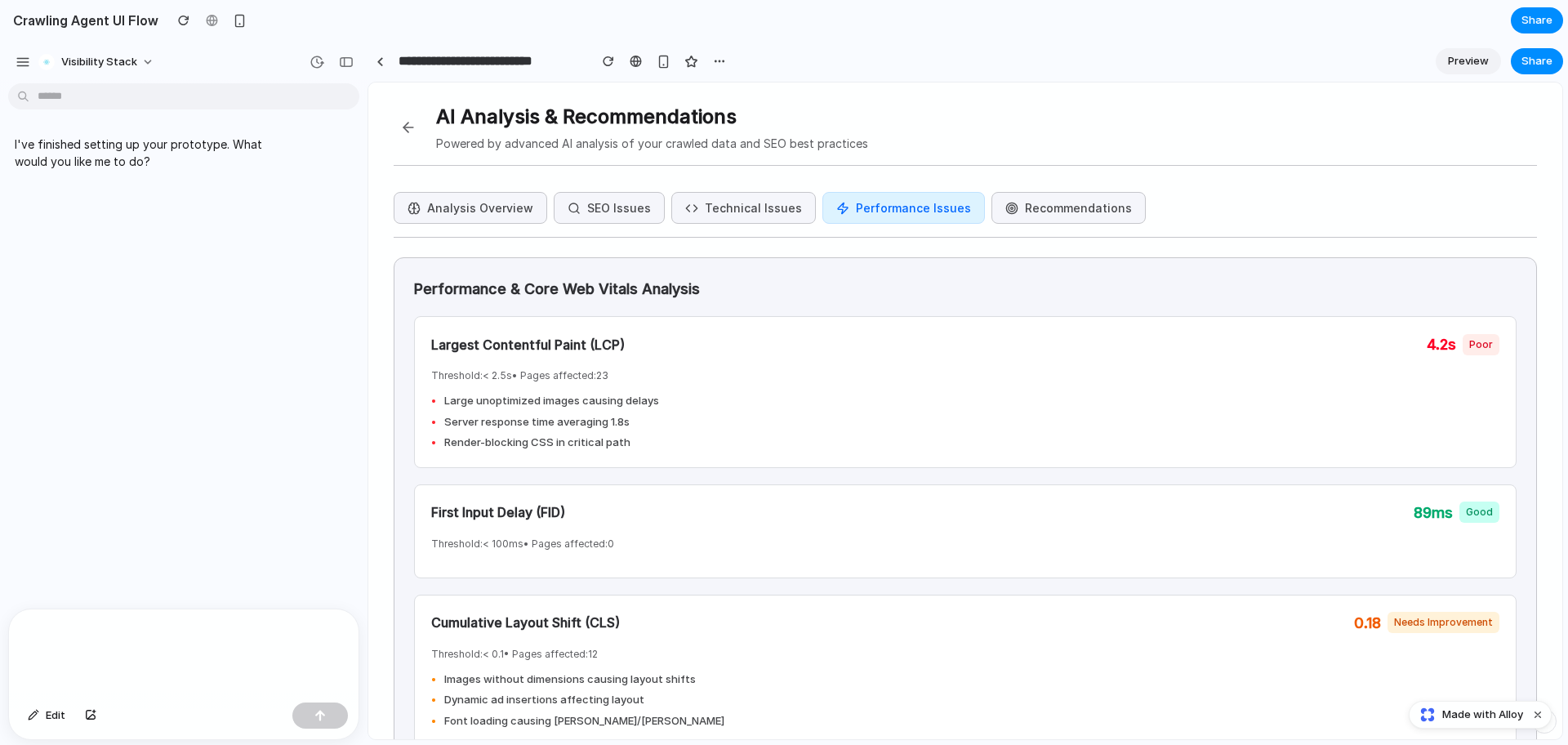
click at [1023, 214] on button "Recommendations" at bounding box center [1069, 208] width 154 height 32
